Goal: Task Accomplishment & Management: Complete application form

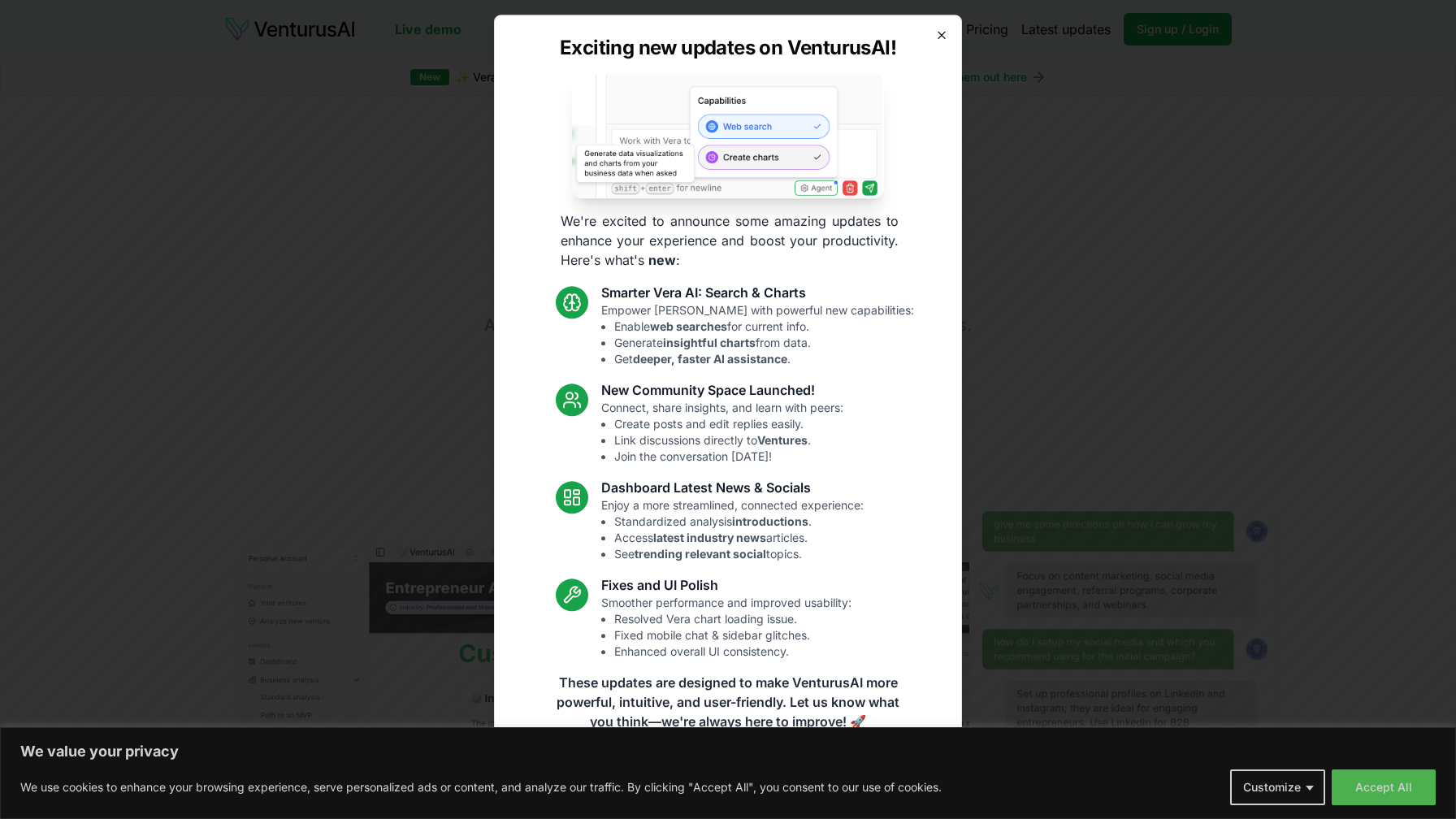
click at [941, 35] on icon "button" at bounding box center [941, 35] width 6 height 6
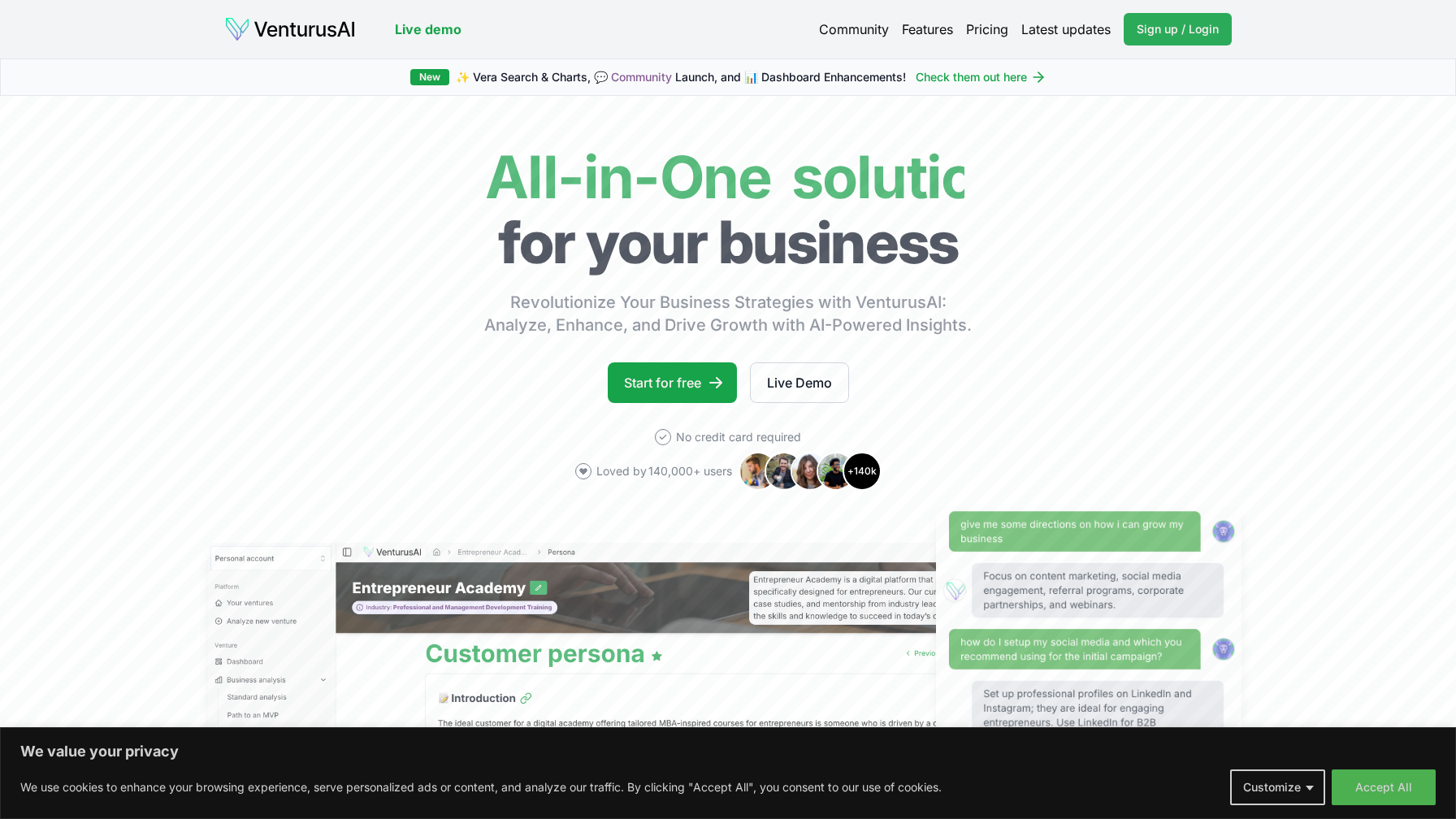
click at [1175, 29] on span "Sign up / Login" at bounding box center [1178, 29] width 82 height 16
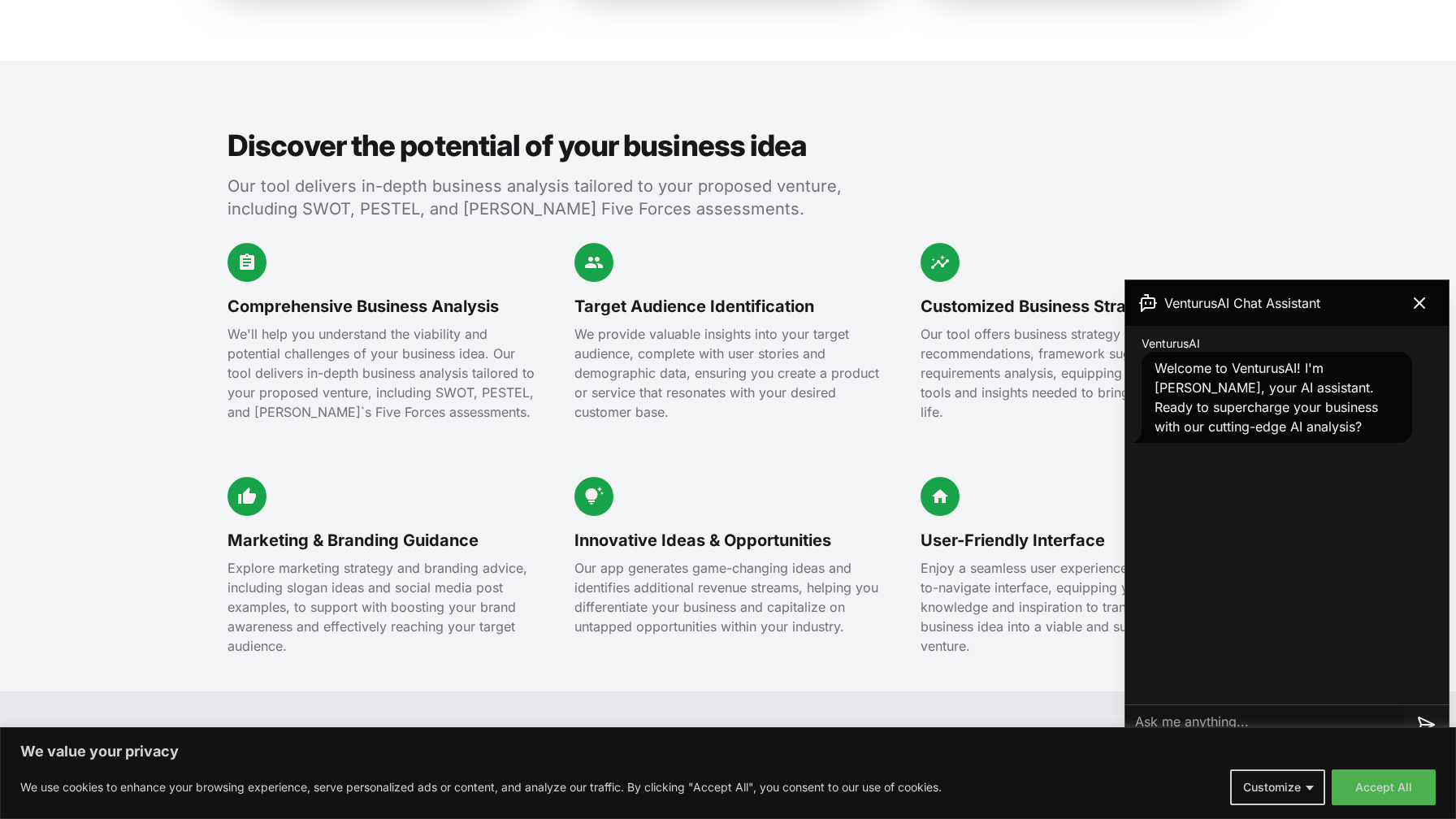
scroll to position [1747, 0]
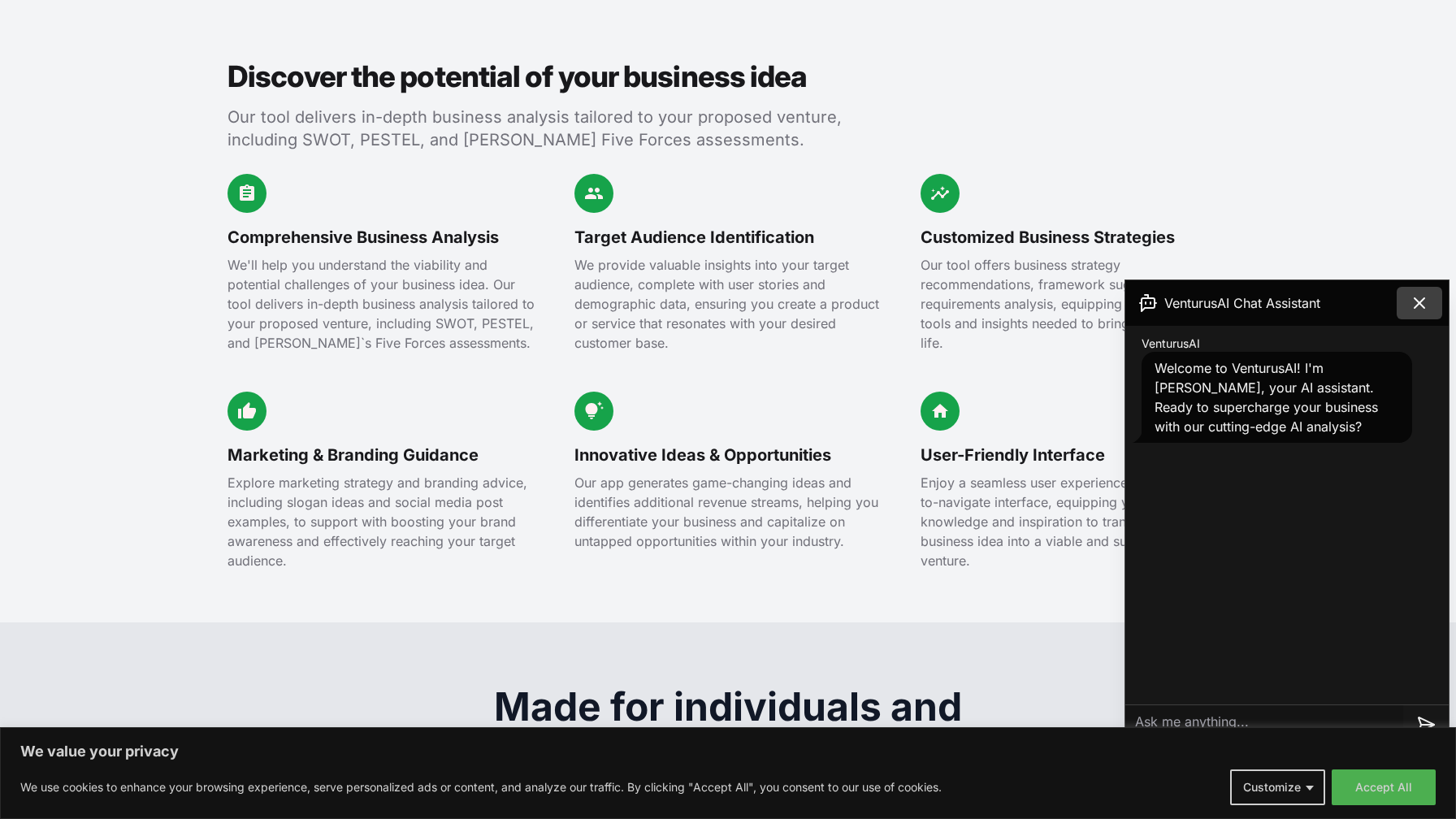
click at [1423, 296] on icon at bounding box center [1419, 302] width 19 height 19
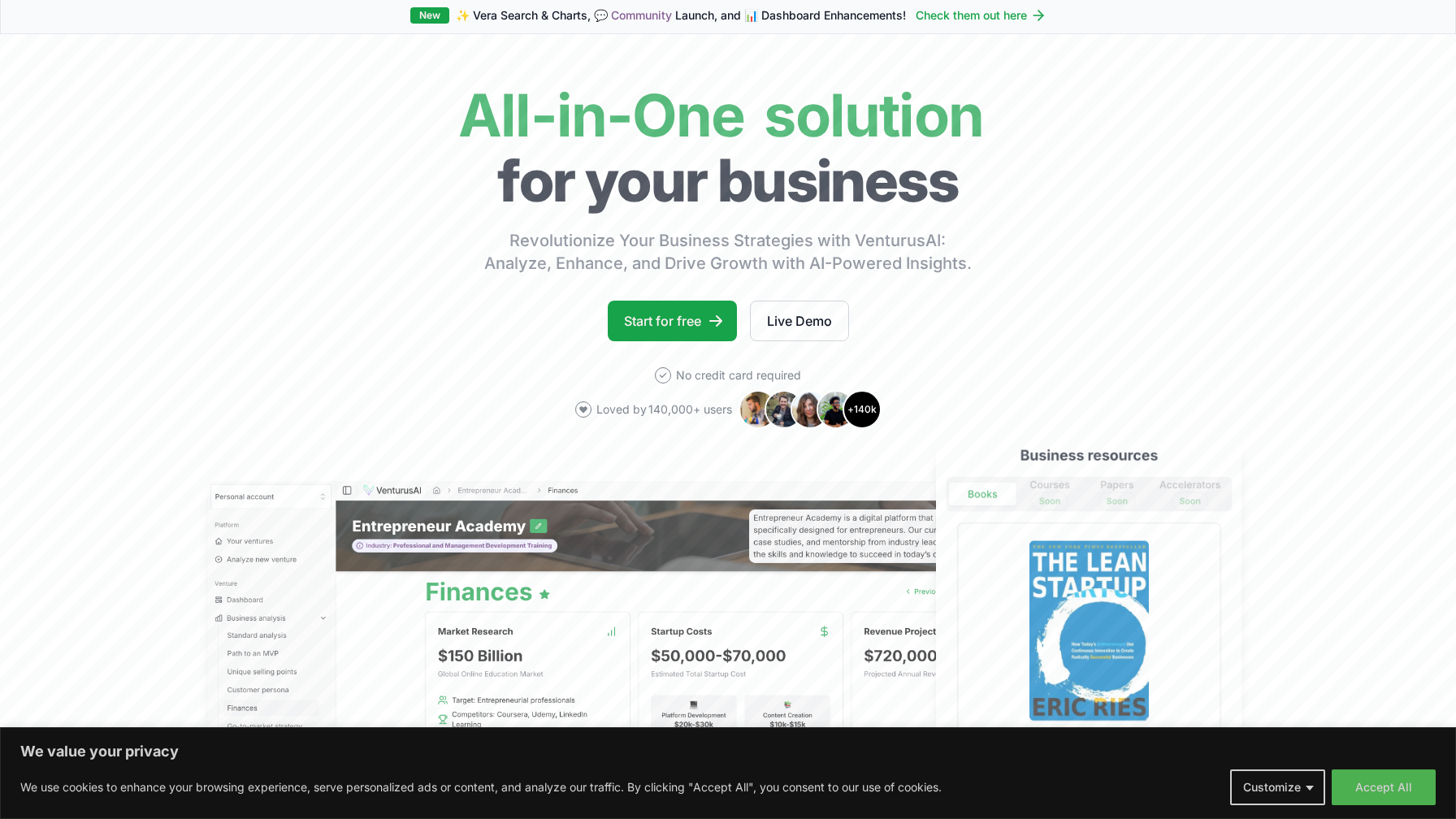
scroll to position [0, 0]
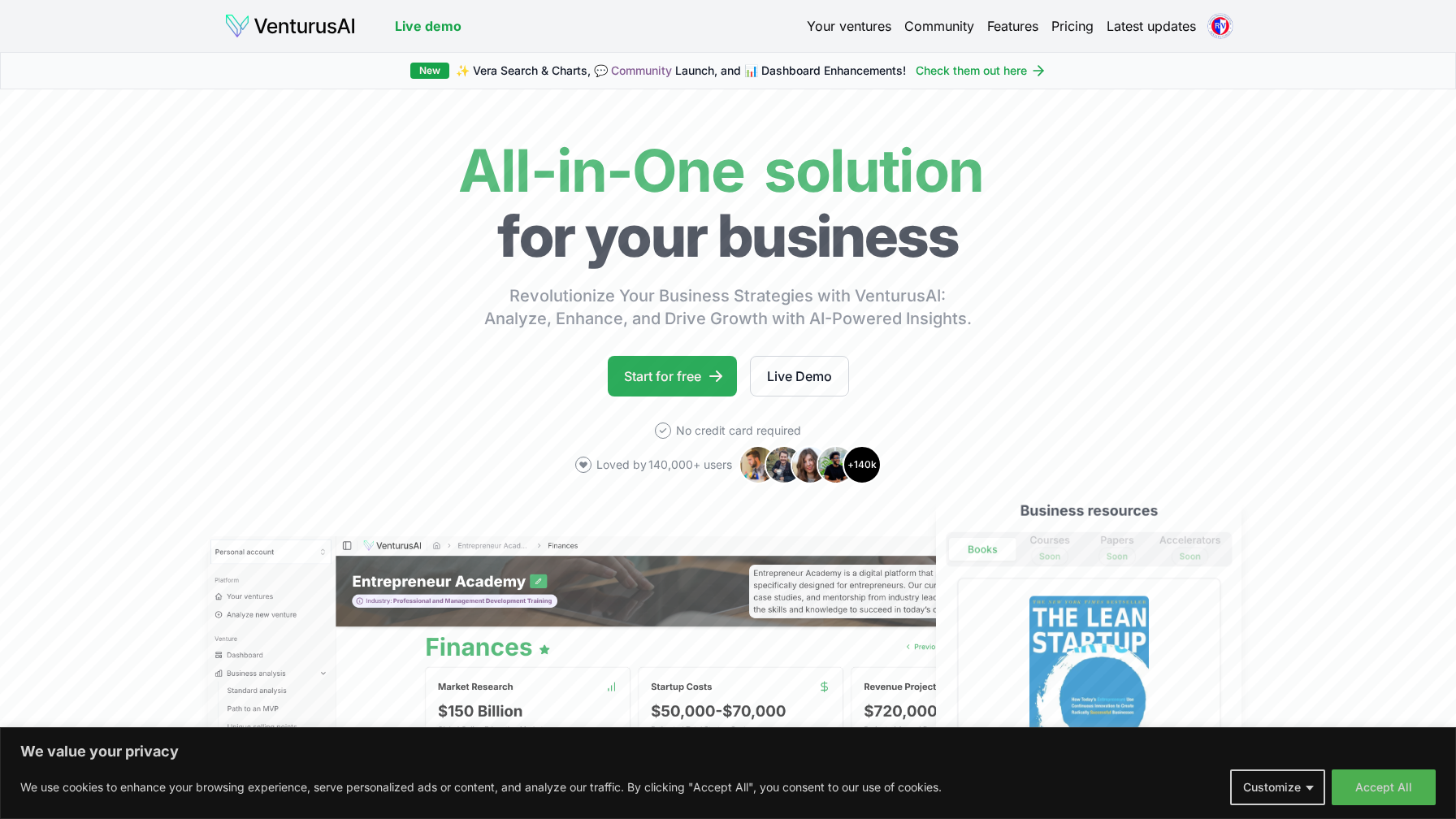
click at [666, 374] on link "Start for free" at bounding box center [672, 376] width 129 height 41
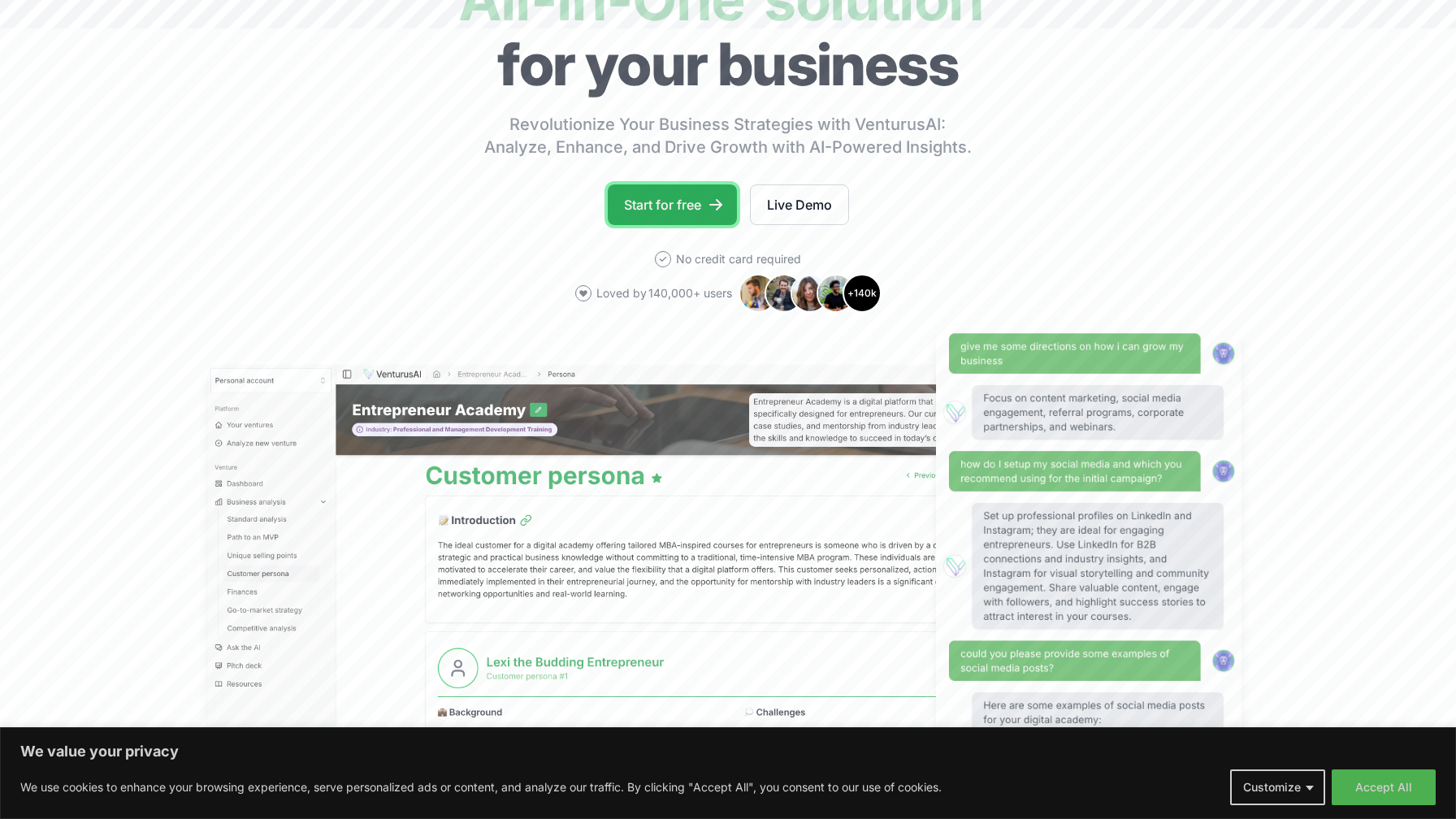
scroll to position [143, 0]
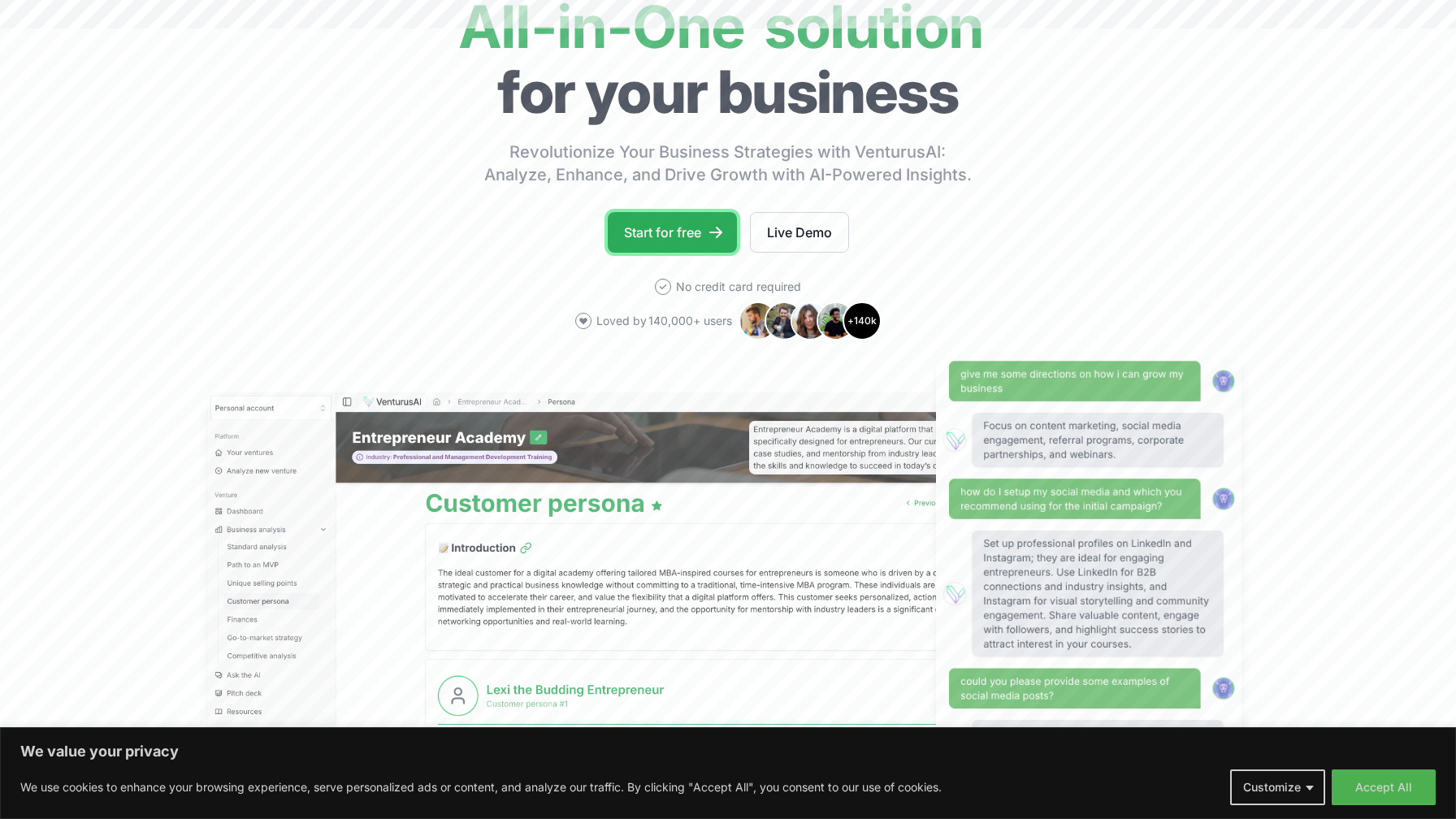
click at [634, 237] on link "Start for free" at bounding box center [672, 232] width 129 height 41
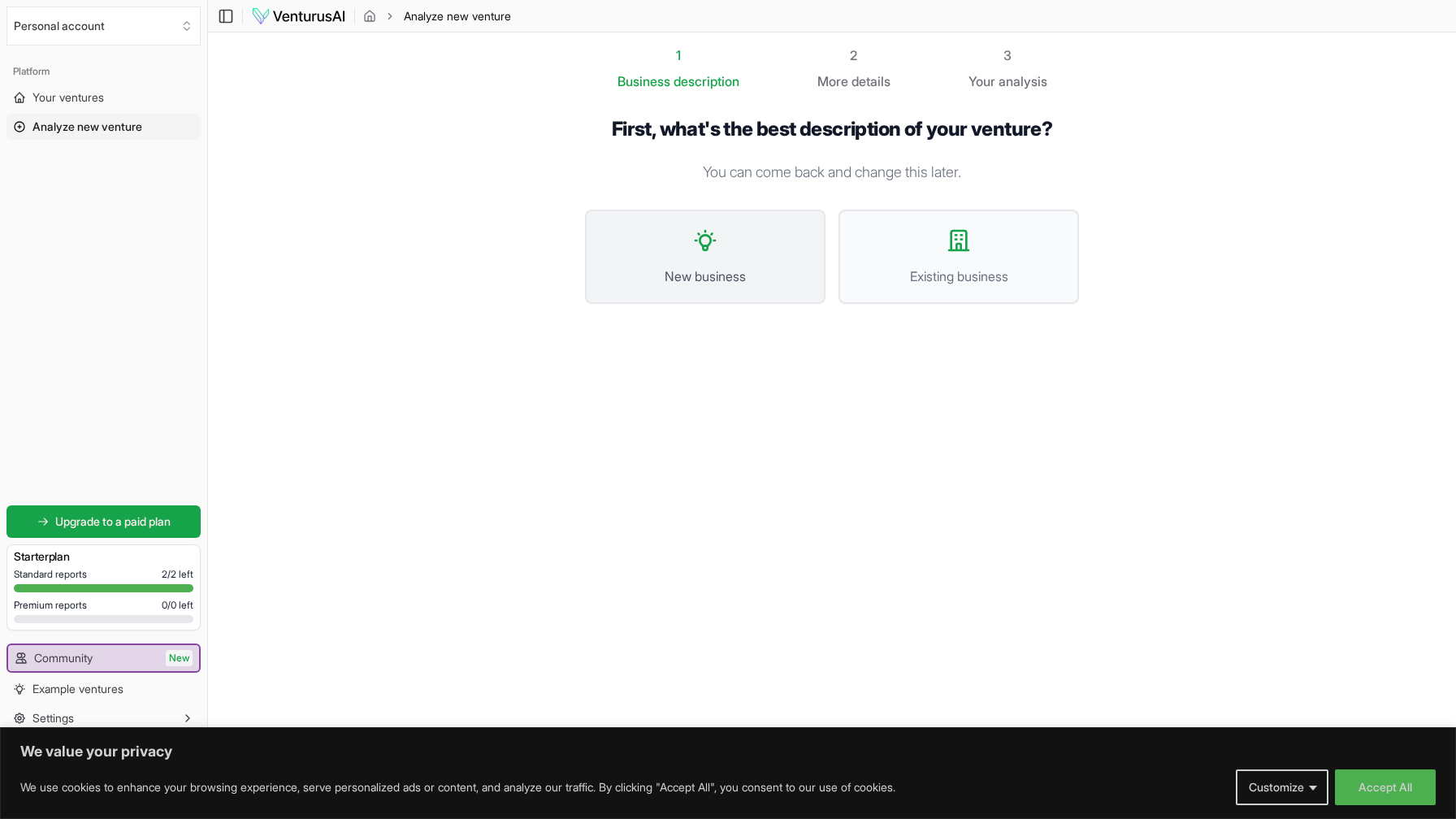
click at [754, 268] on span "New business" at bounding box center [705, 275] width 204 height 19
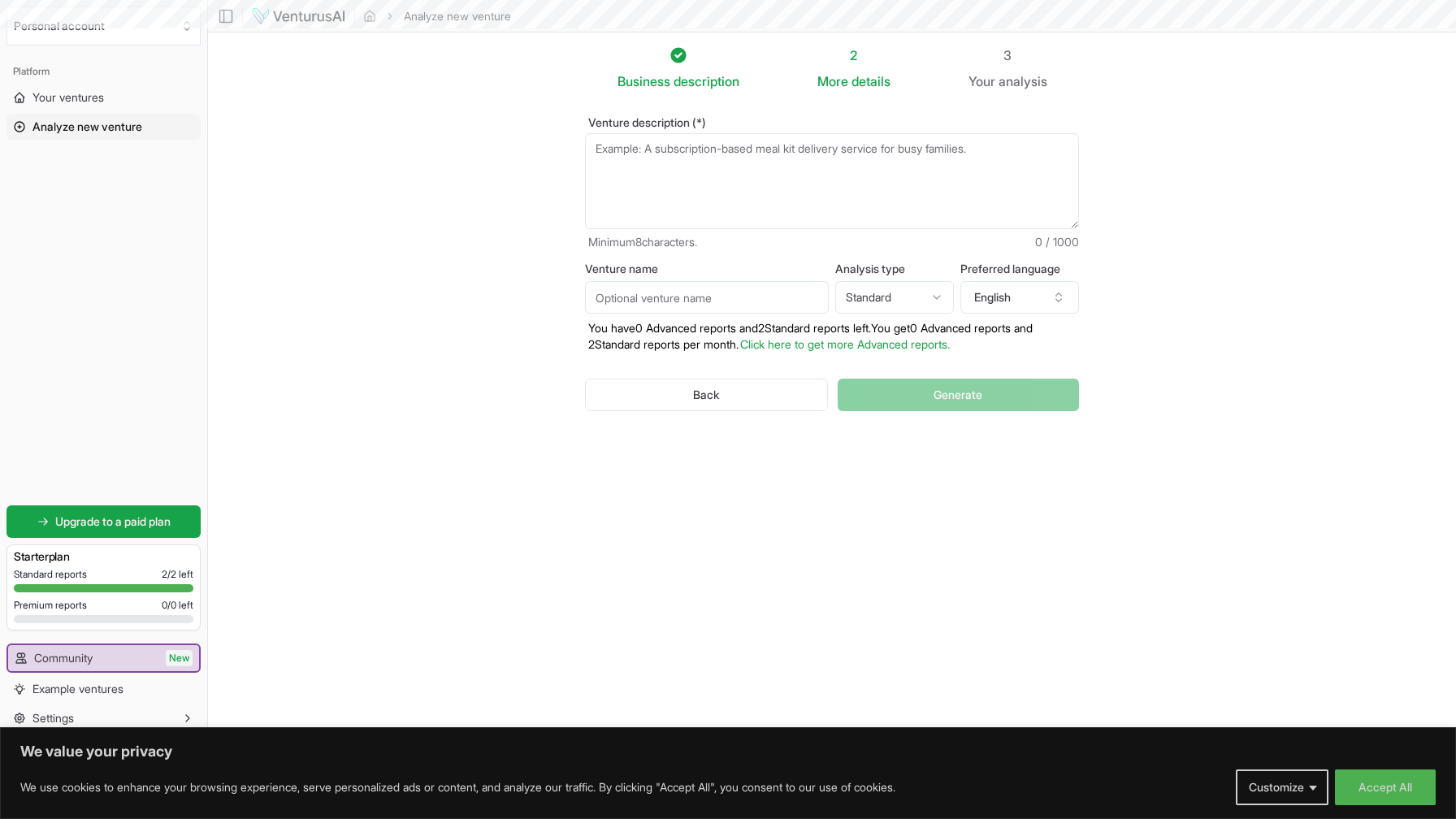
click at [734, 168] on textarea "Venture description (*)" at bounding box center [832, 182] width 494 height 96
paste textarea "Got it 👍 Let’s keep it **simple and effective** so you can paste it into one to…"
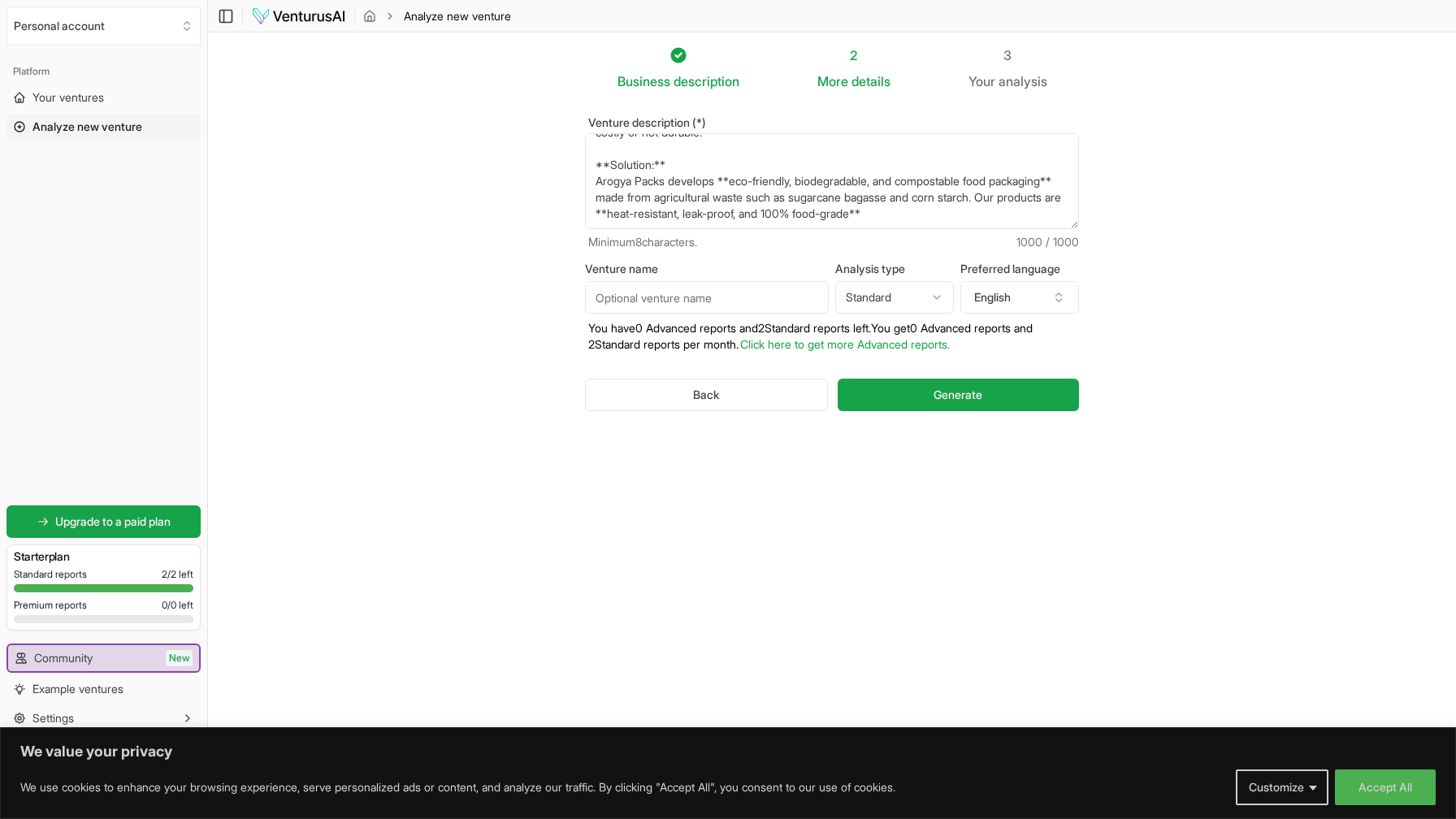
scroll to position [413, 0]
type textarea "Got it 👍 Let’s keep it **simple and effective** so you can paste it into one to…"
click at [659, 302] on input "Venture name" at bounding box center [707, 298] width 243 height 33
type input "arogya packs"
click at [875, 302] on html "We value your privacy We use cookies to enhance your browsing experience, serve…" at bounding box center [728, 410] width 1456 height 819
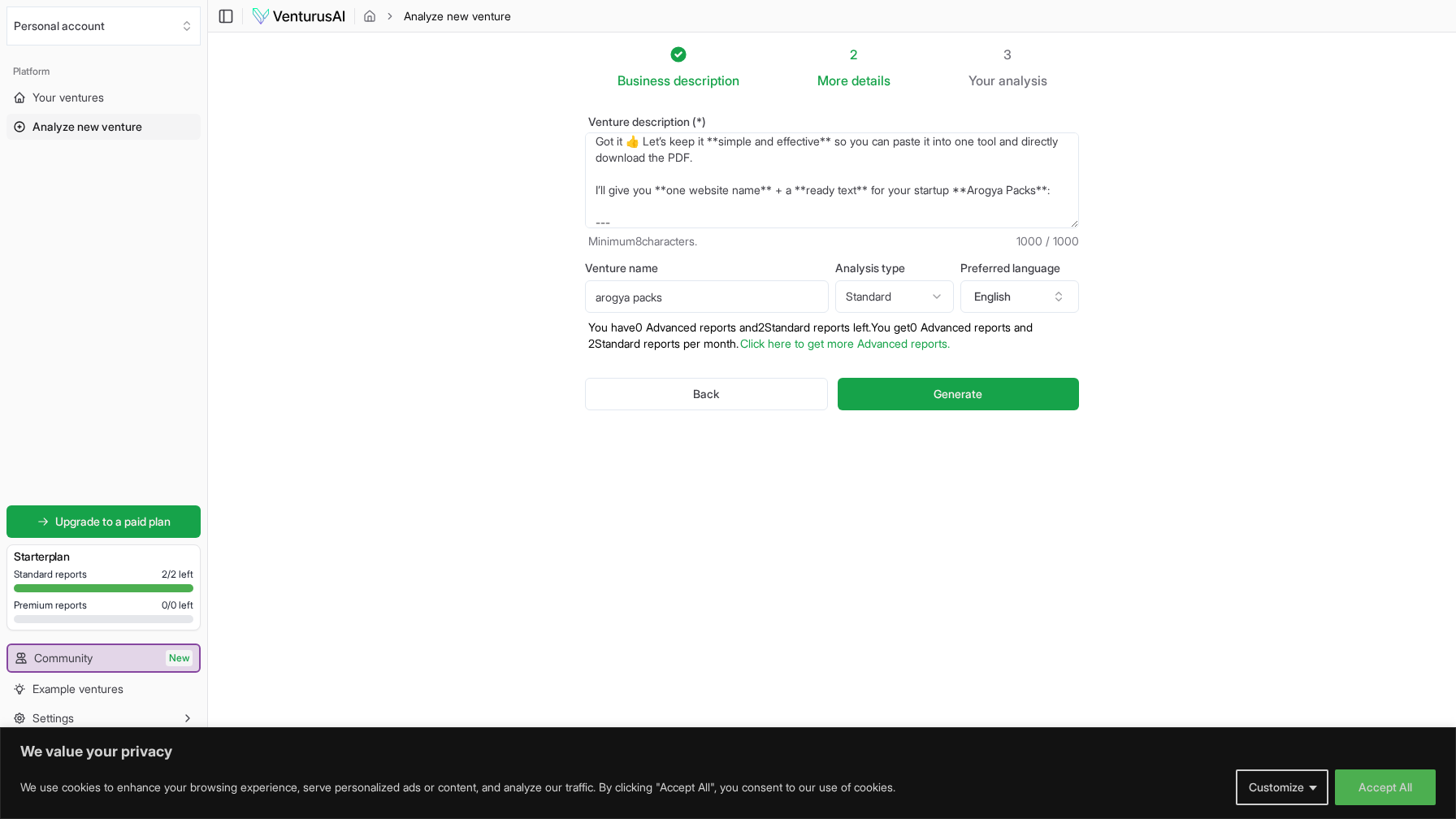
scroll to position [0, 0]
drag, startPoint x: 794, startPoint y: 163, endPoint x: 436, endPoint y: 50, distance: 375.4
click at [436, 50] on section "Business description 2 More details 3 Your analysis Venture description (*) Min…" at bounding box center [832, 384] width 1248 height 706
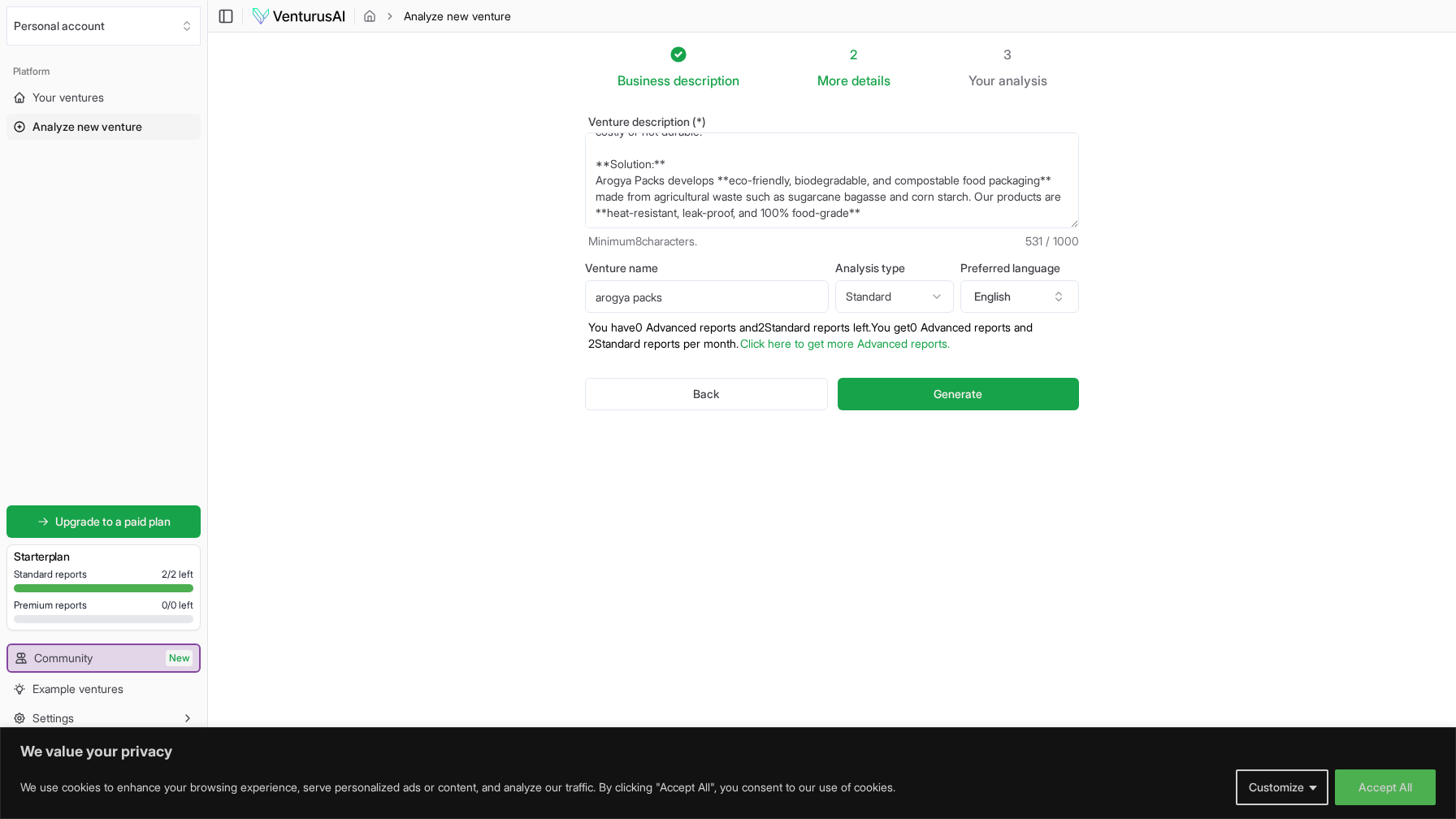
click at [970, 219] on textarea "**Startup Name:** Arogya Packs **Industry:** Sustainable Food Packaging **Probl…" at bounding box center [832, 181] width 494 height 96
click at [1001, 216] on textarea "**Startup Name:** Arogya Packs **Industry:** Sustainable Food Packaging **Probl…" at bounding box center [832, 181] width 494 height 96
click at [978, 202] on textarea "**Startup Name:** Arogya Packs **Industry:** Sustainable Food Packaging **Probl…" at bounding box center [832, 181] width 494 height 96
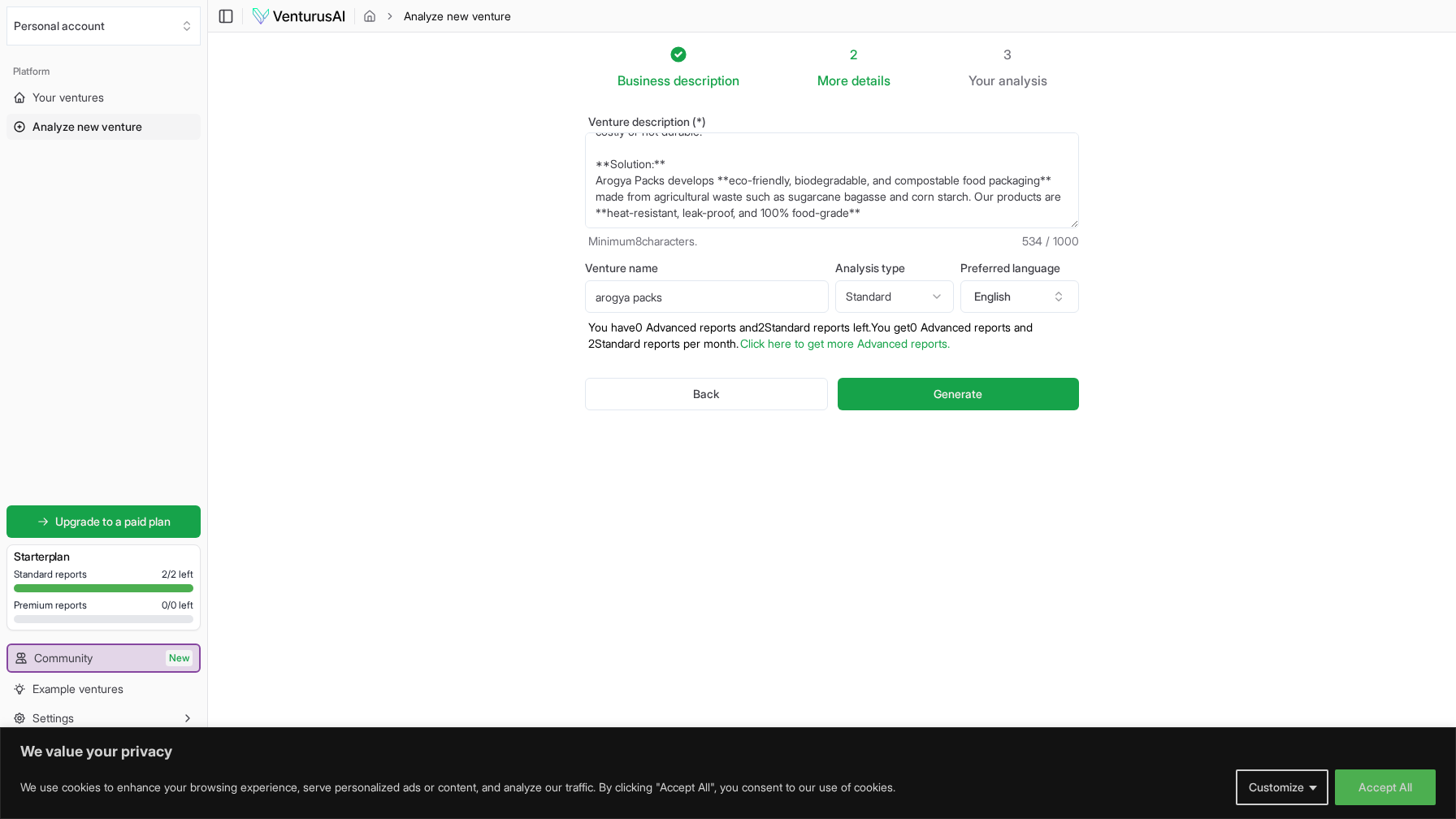
paste textarea "Target Market: Restaurants and cloud kitchens Food delivery companies (Swiggy, …"
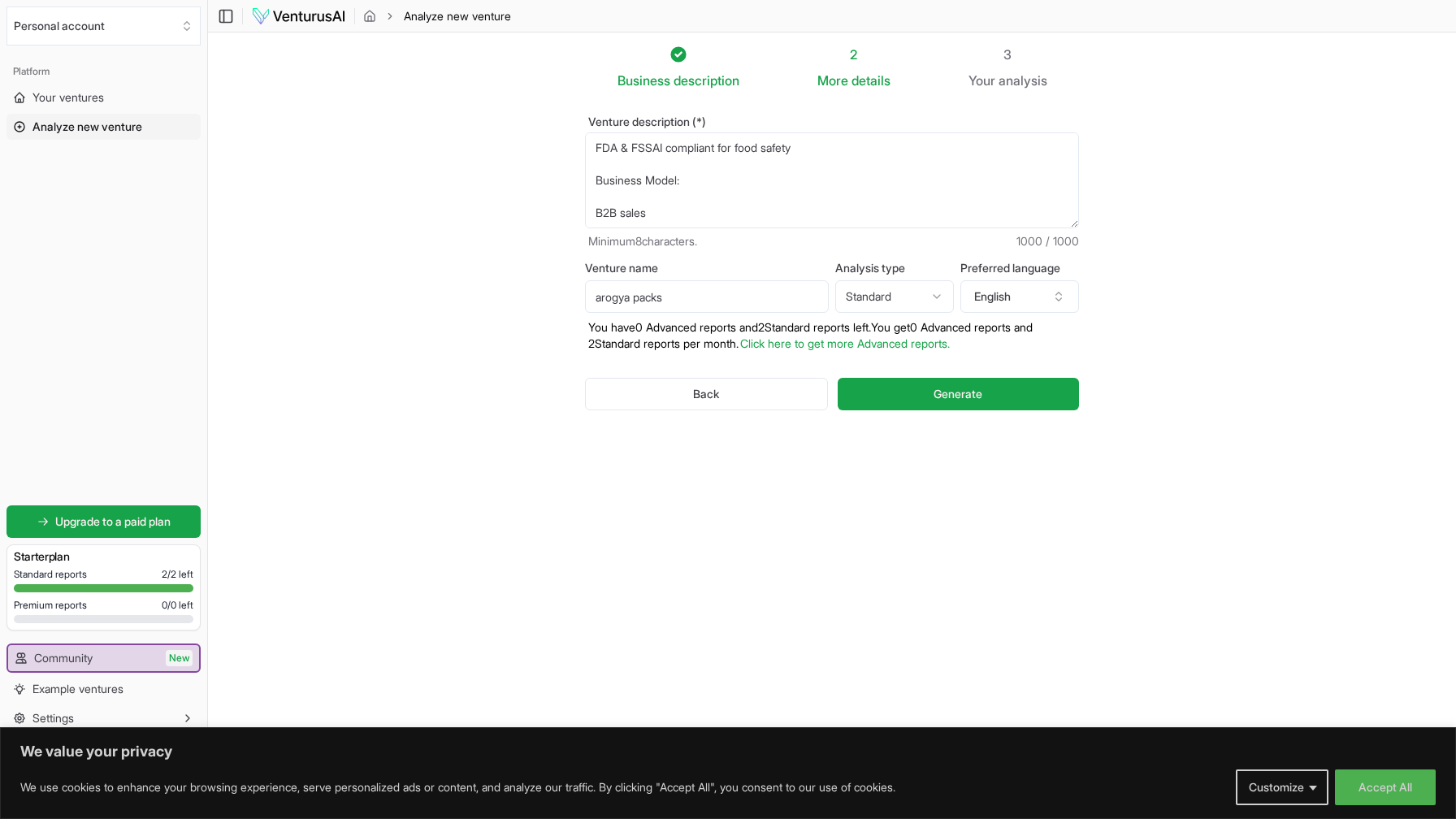
scroll to position [568, 0]
type textarea "**Startup Name:** Arogya Packs **Industry:** Sustainable Food Packaging **Probl…"
click at [679, 207] on textarea "**Startup Name:** Arogya Packs **Industry:** Sustainable Food Packaging **Probl…" at bounding box center [832, 181] width 494 height 96
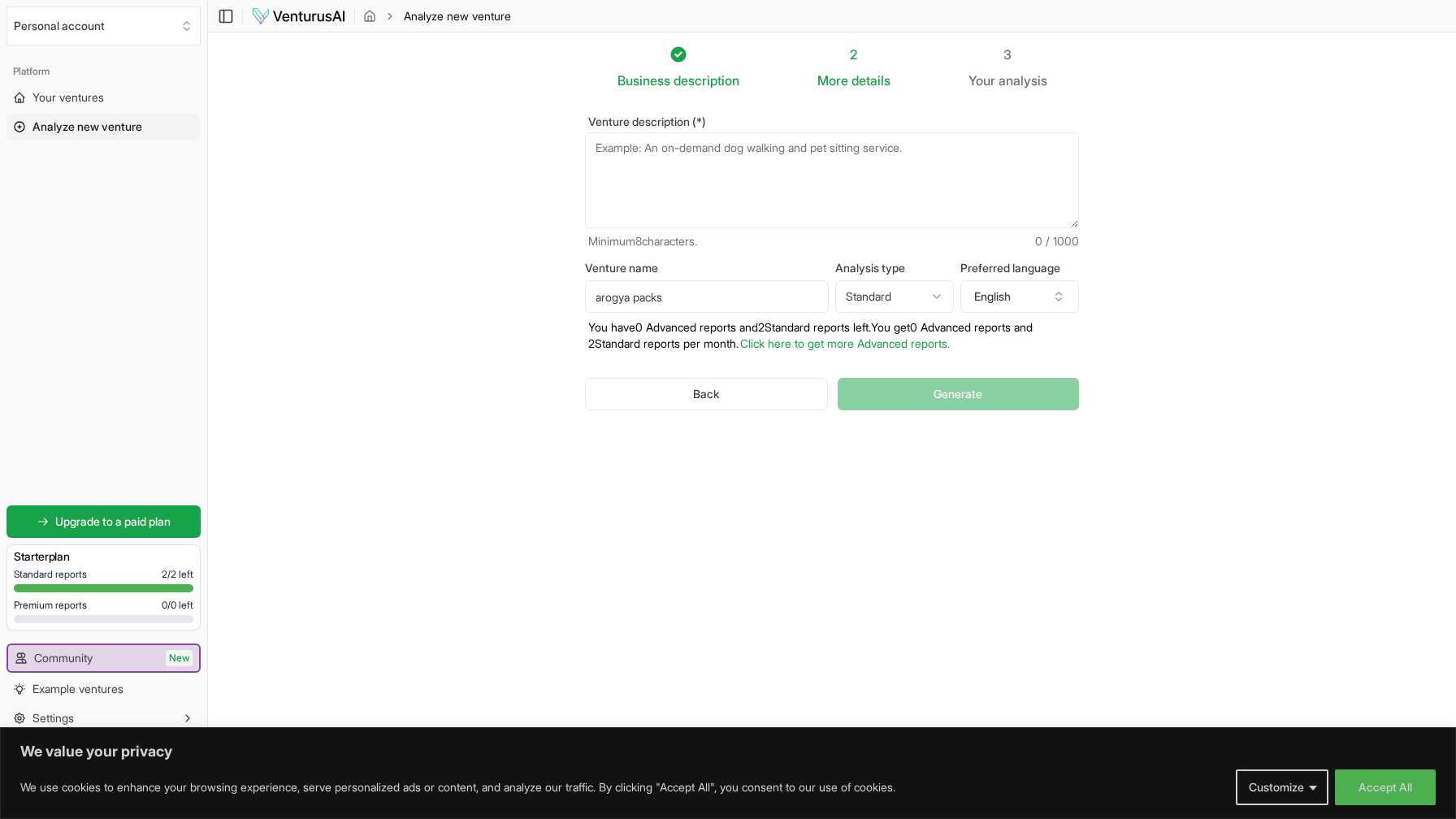
paste textarea "Arogya Packs – Sustainable Food Packaging Startup Problem Statement: The food a…"
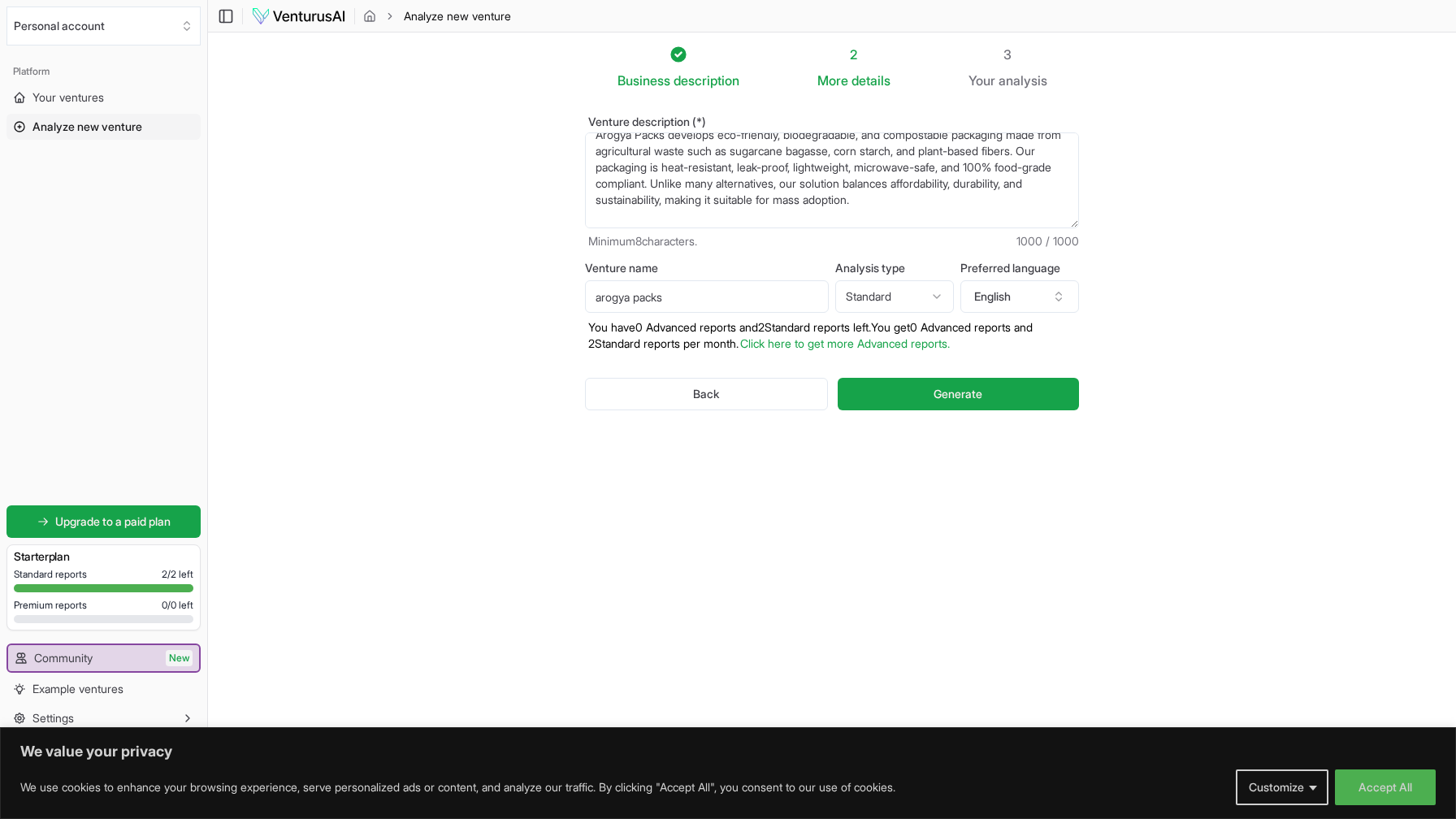
scroll to position [292, 0]
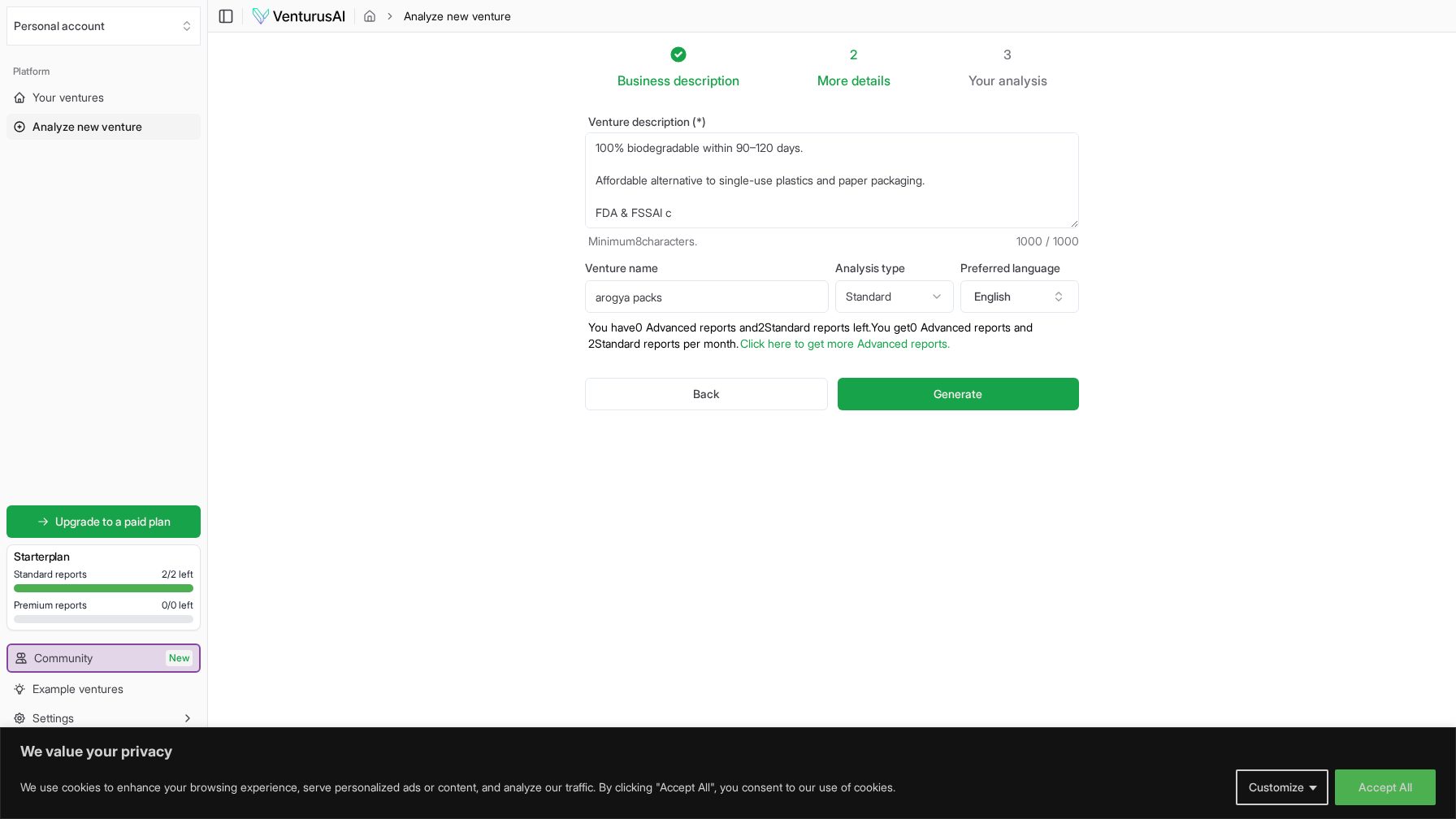
click at [690, 211] on textarea "Arogya Packs – Sustainable Food Packaging Startup Problem Statement: The food a…" at bounding box center [832, 181] width 494 height 96
type textarea "Arogya Packs – Sustainable Food Packaging Startup Problem Statement: The food a…"
click at [749, 167] on textarea "Arogya Packs – Sustainable Food Packaging Startup Problem Statement: The food a…" at bounding box center [832, 181] width 494 height 96
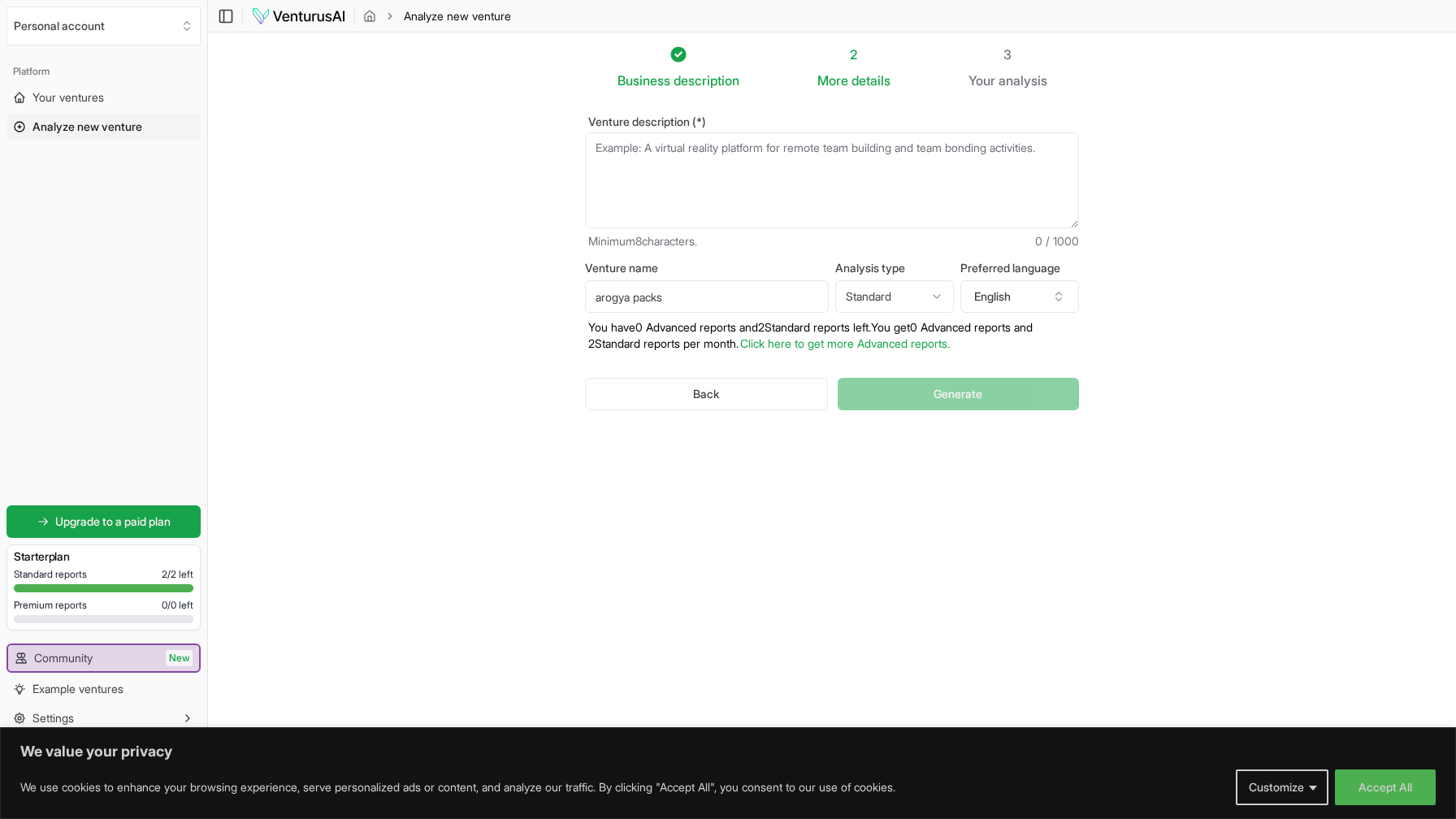
scroll to position [0, 0]
paste textarea "Arogya Packs develops sustainable, biodegradable, and compostable food packagin…"
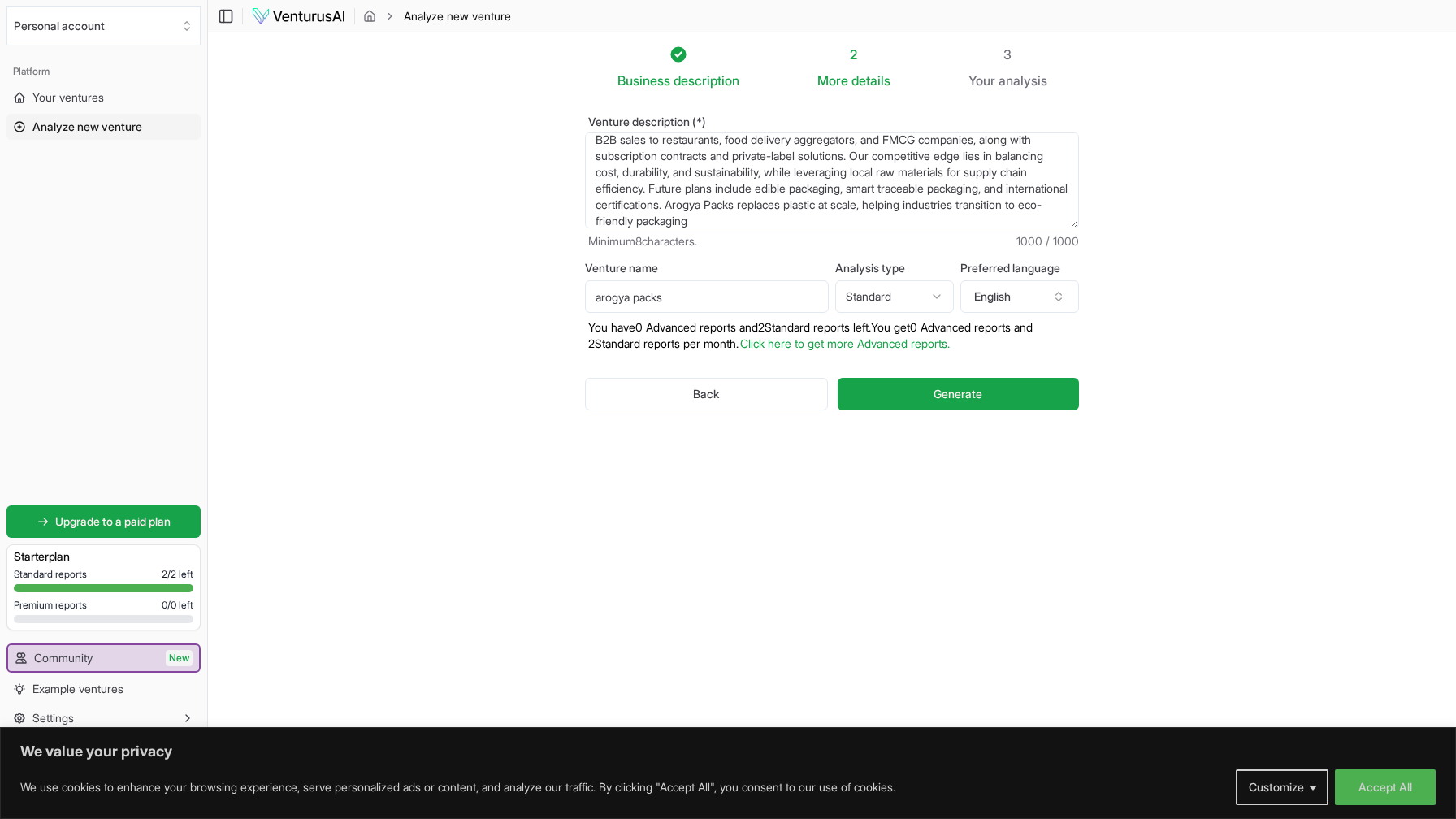
scroll to position [113, 0]
type textarea "Arogya Packs develops sustainable, biodegradable, and compostable food packagin…"
click at [923, 397] on button "Generate" at bounding box center [958, 394] width 242 height 33
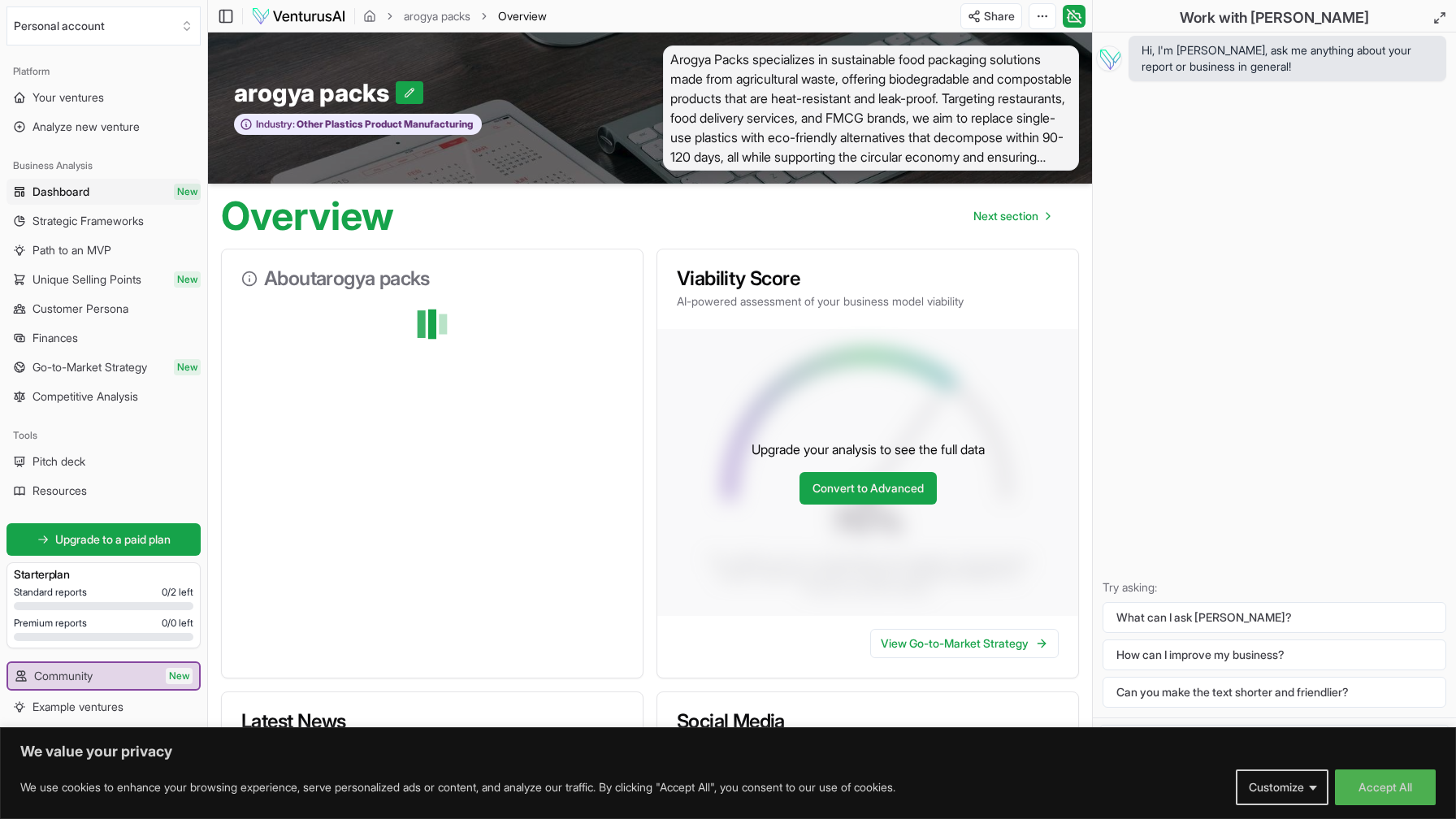
click at [443, 435] on div "About arogya packs" at bounding box center [431, 463] width 422 height 429
click at [1372, 780] on button "Accept All" at bounding box center [1385, 786] width 101 height 35
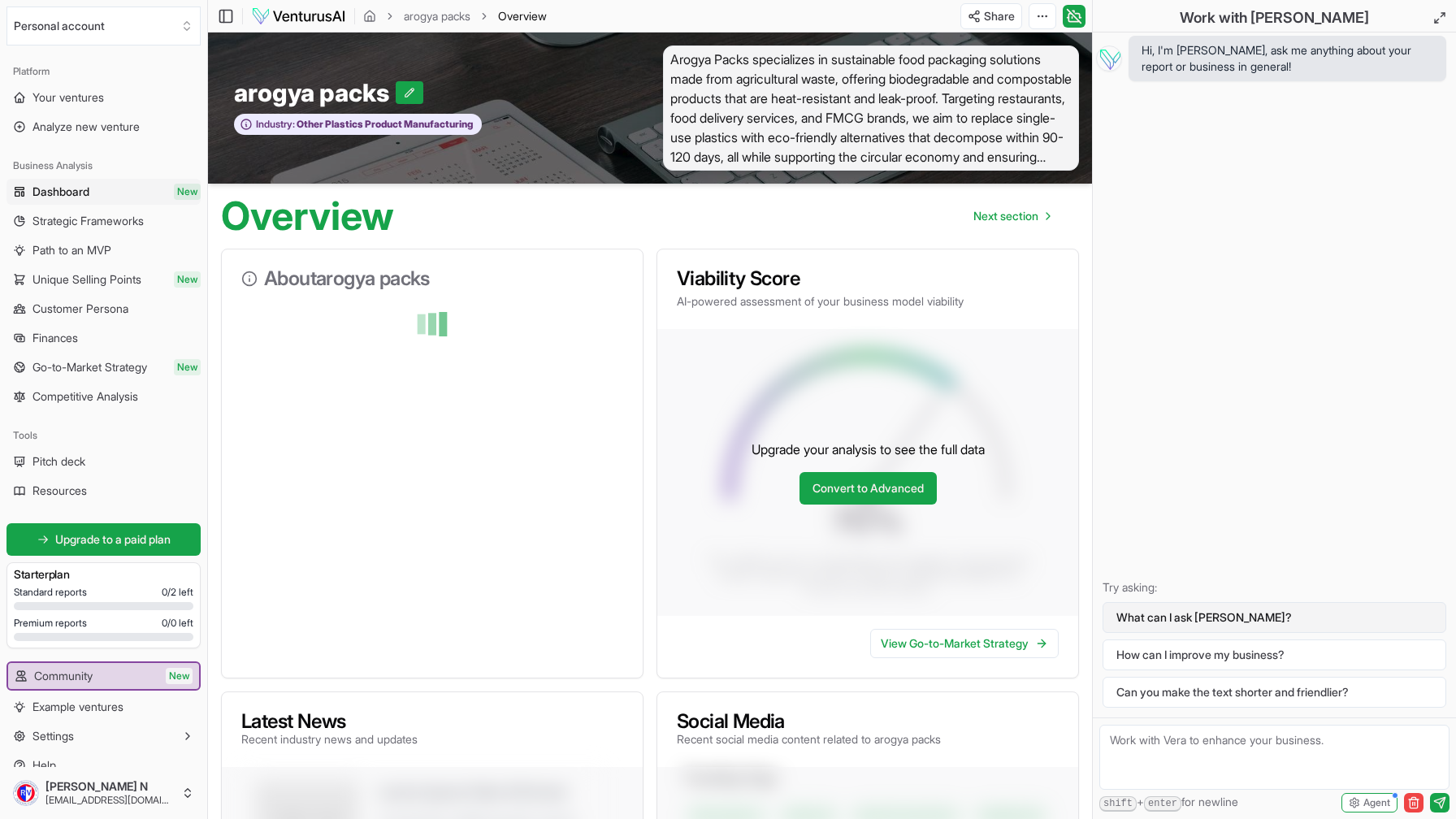
click at [1138, 611] on button "What can I ask [PERSON_NAME]?" at bounding box center [1274, 617] width 343 height 31
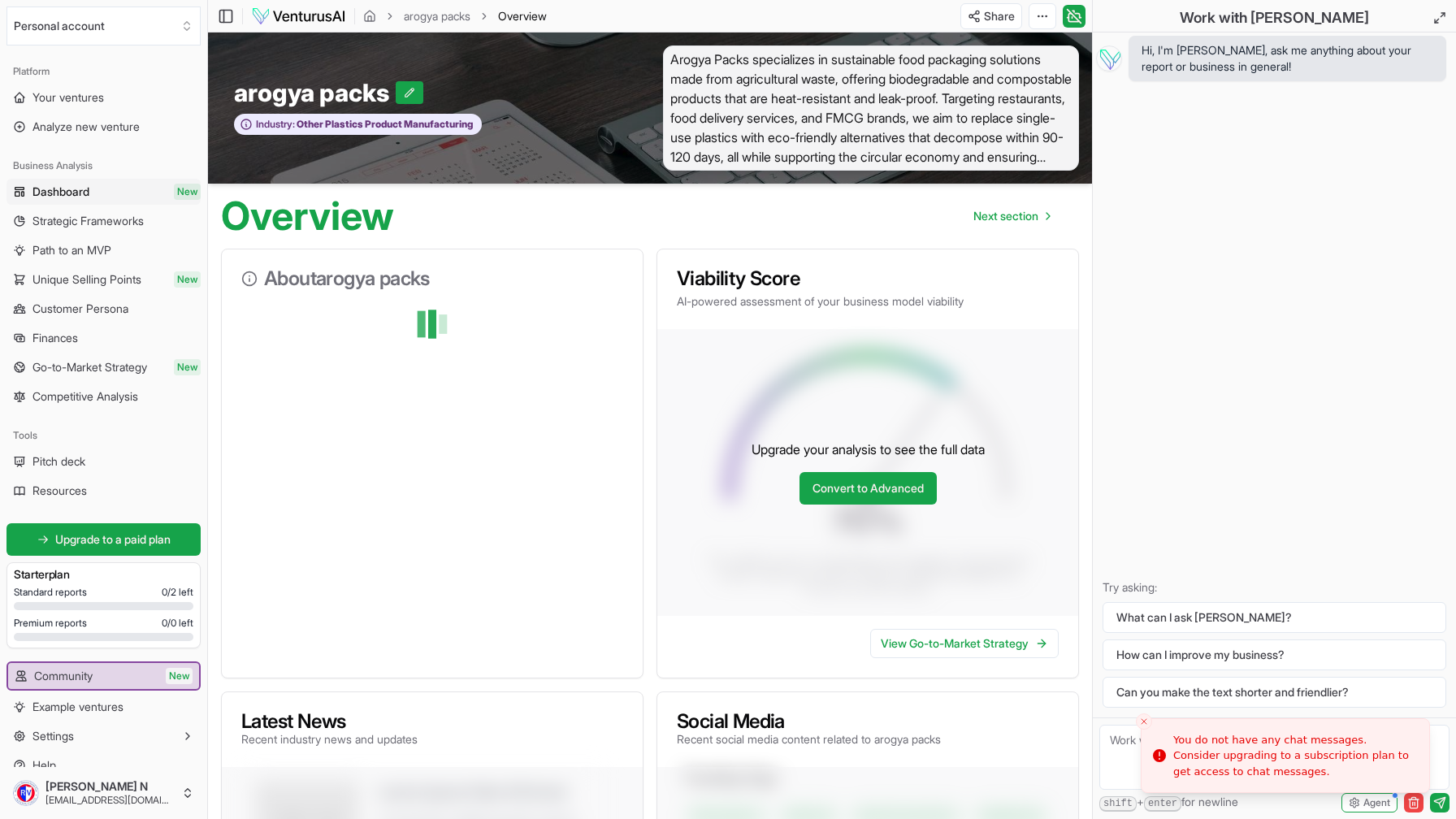
click at [530, 394] on div at bounding box center [431, 366] width 421 height 117
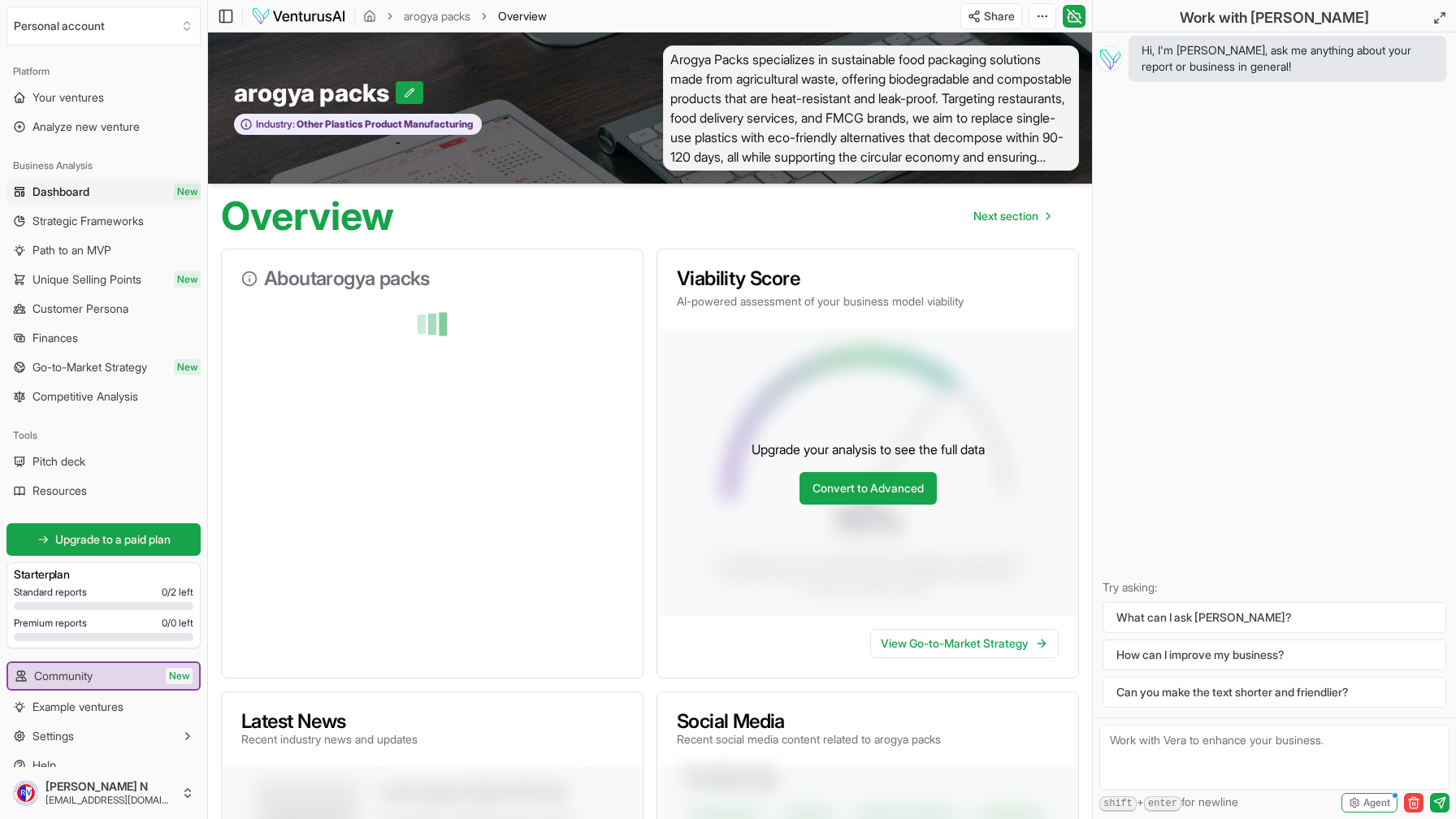
click at [430, 328] on div at bounding box center [432, 324] width 381 height 33
click at [379, 283] on h3 "About arogya packs" at bounding box center [432, 278] width 381 height 19
click at [890, 488] on link "Convert to Advanced" at bounding box center [867, 488] width 137 height 33
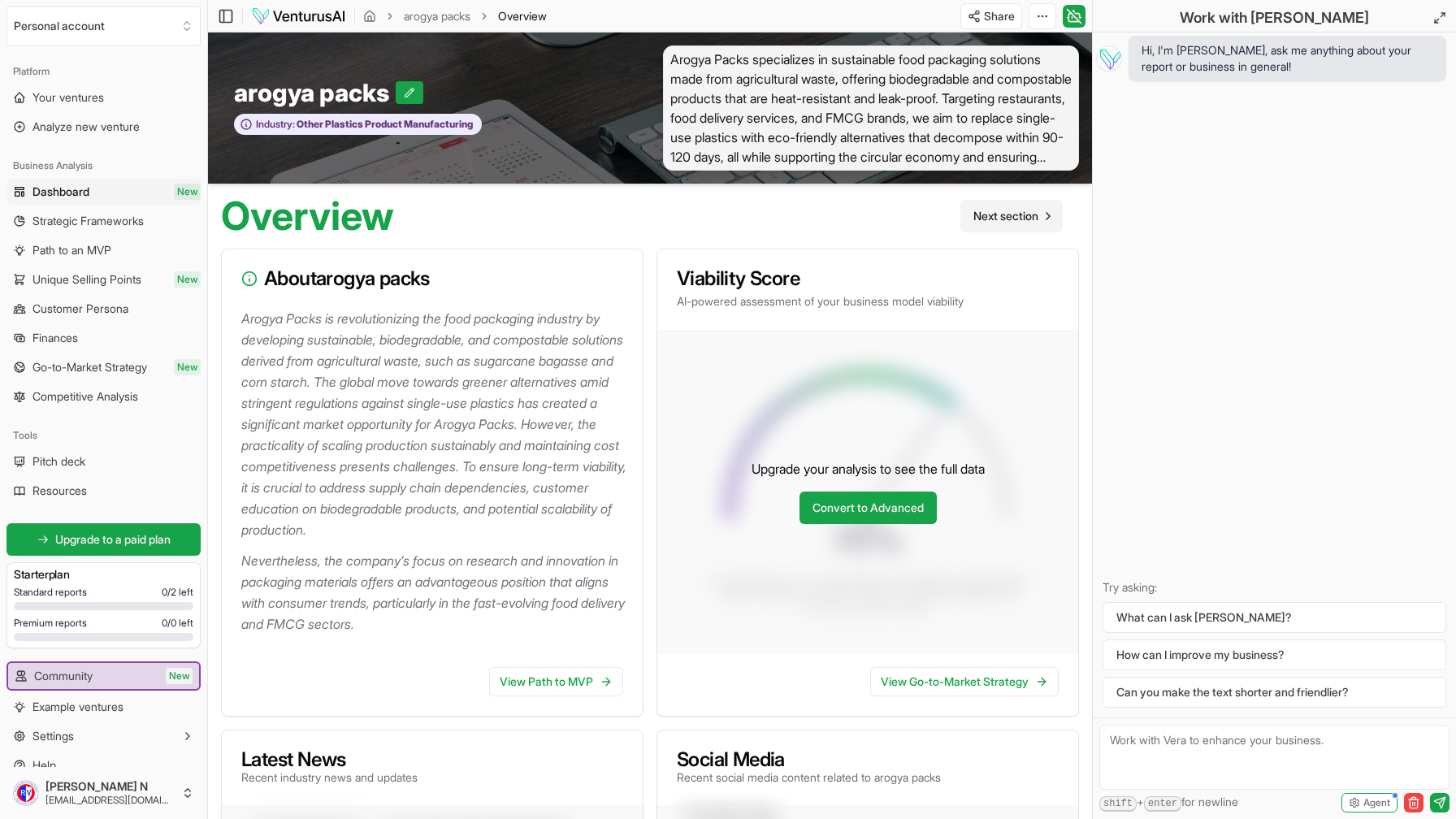
click at [1014, 220] on span "Next section" at bounding box center [1006, 216] width 65 height 16
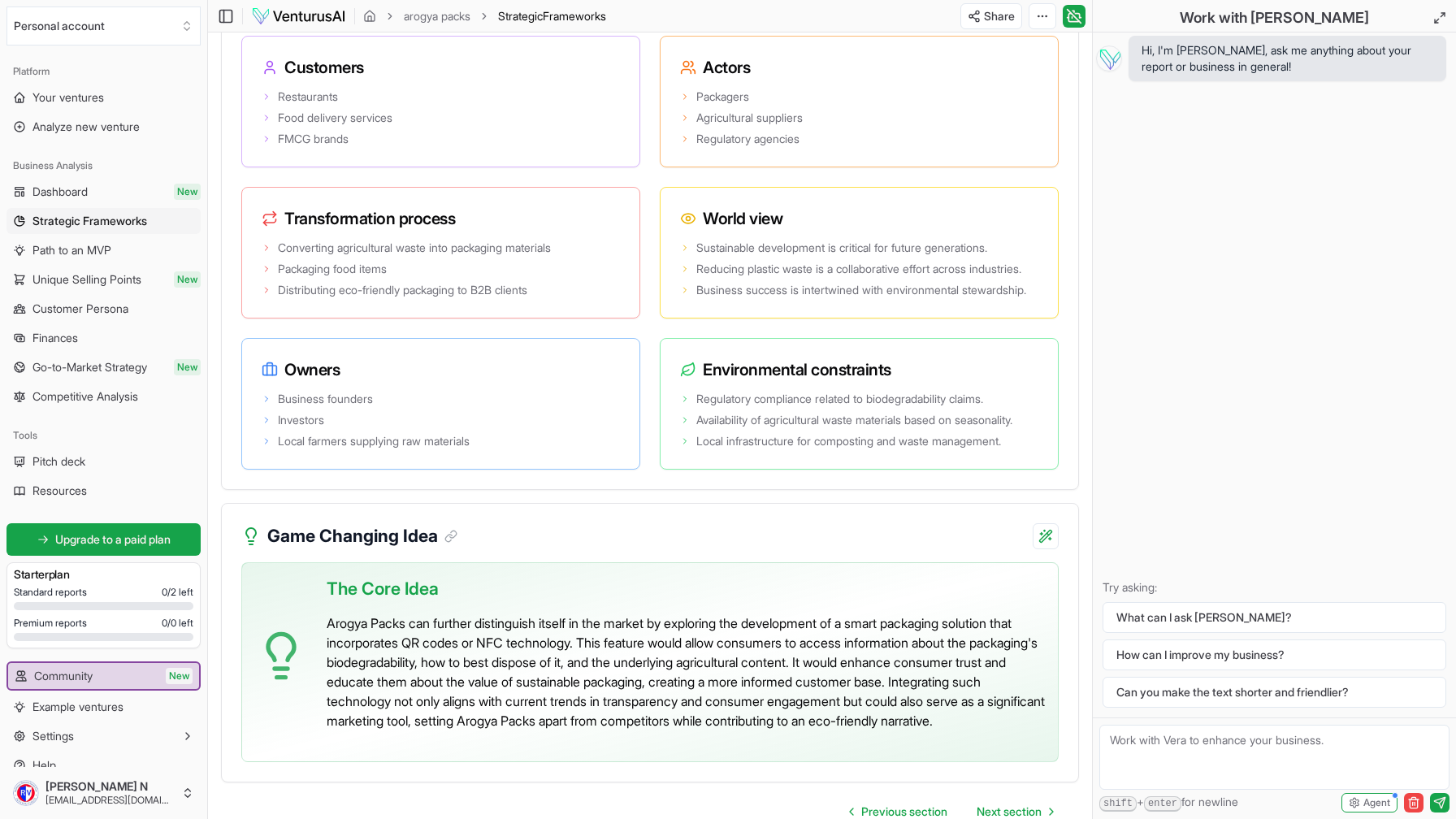
scroll to position [3429, 0]
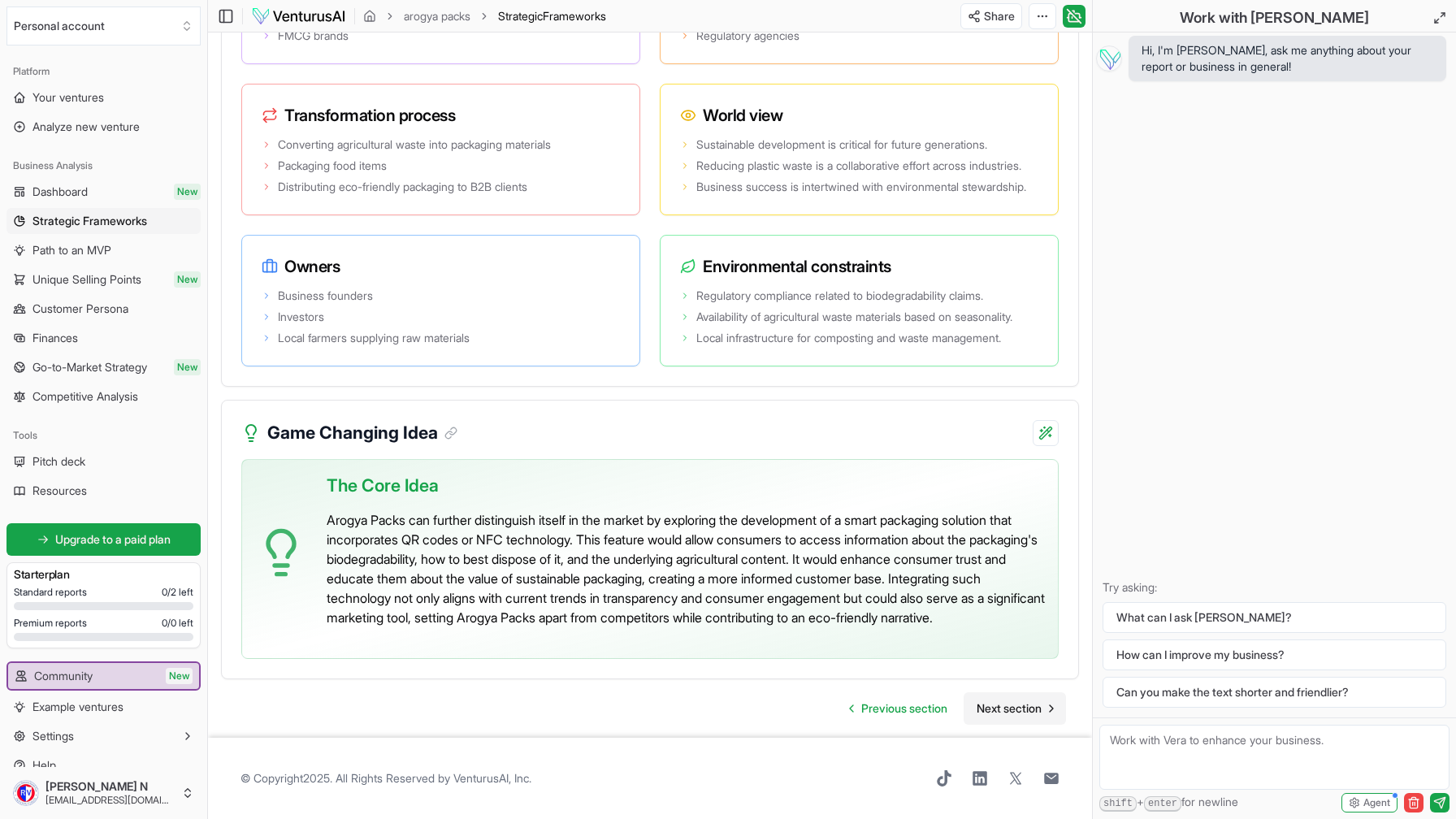
click at [996, 700] on span "Next section" at bounding box center [1009, 708] width 65 height 16
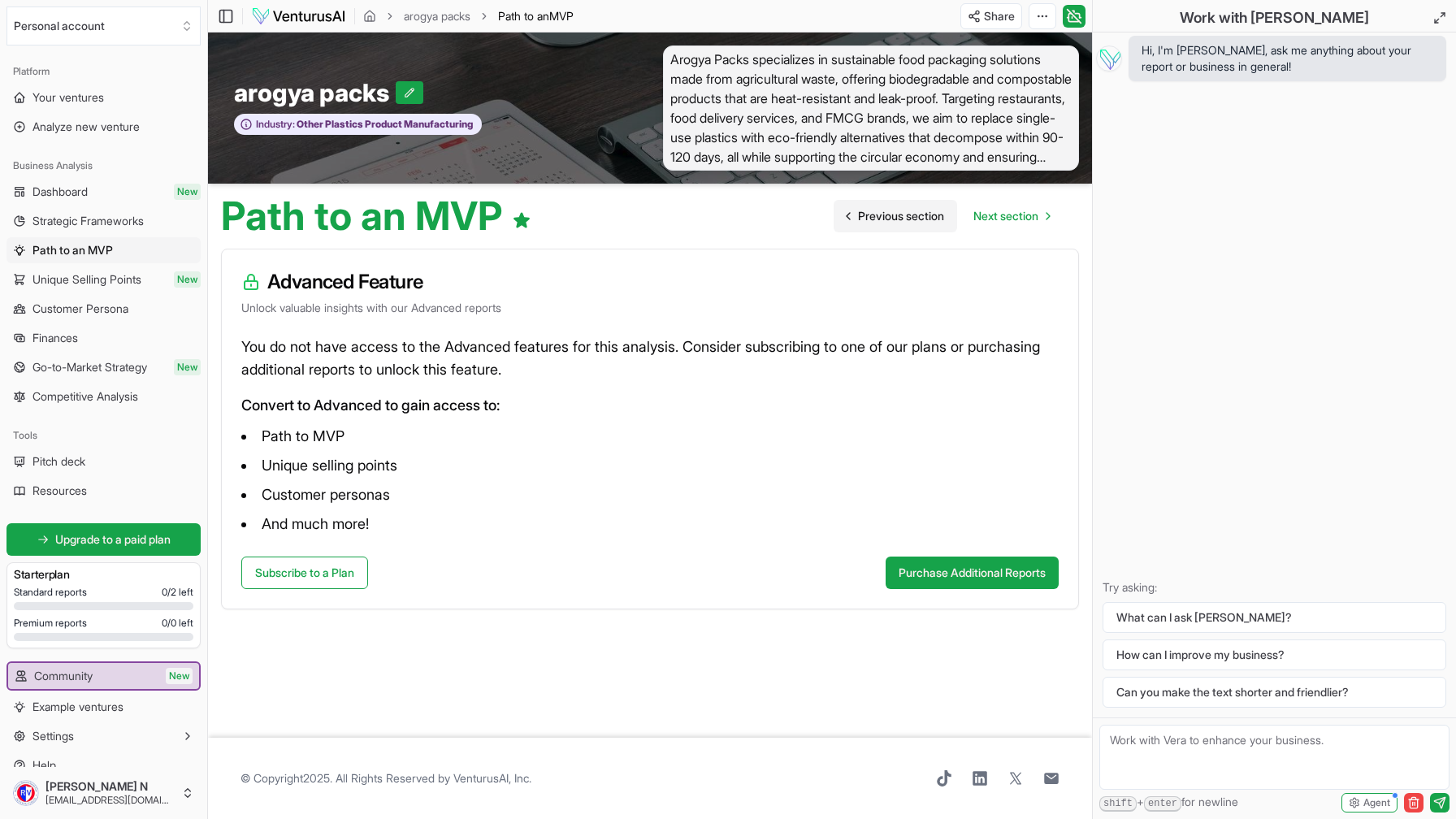
click at [886, 228] on link "Previous section" at bounding box center [896, 216] width 124 height 33
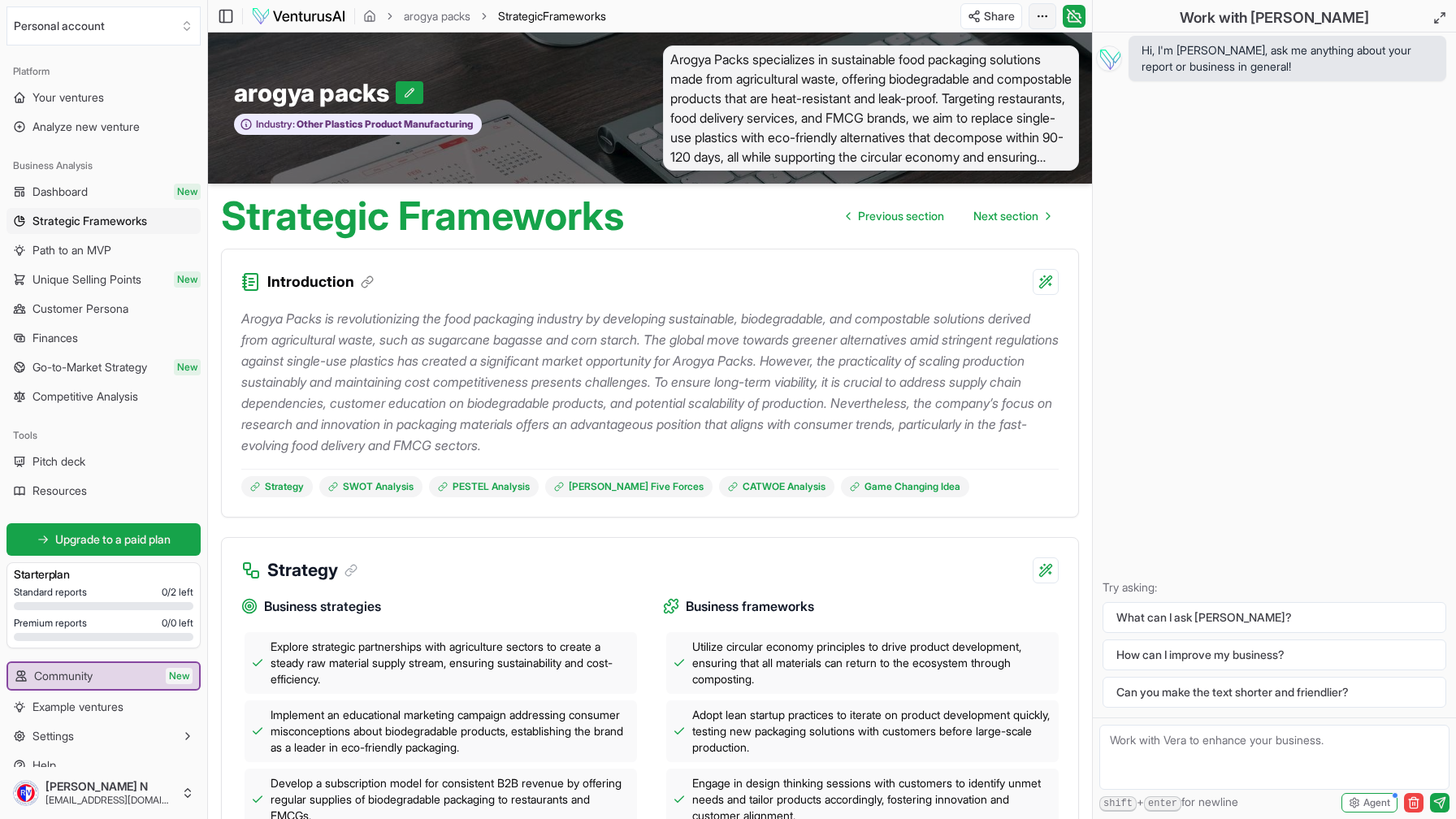
click at [1035, 16] on html "We value your privacy We use cookies to enhance your browsing experience, serve…" at bounding box center [728, 410] width 1456 height 819
click at [1005, 74] on div "Download PDF" at bounding box center [981, 75] width 133 height 26
